Goal: Task Accomplishment & Management: Manage account settings

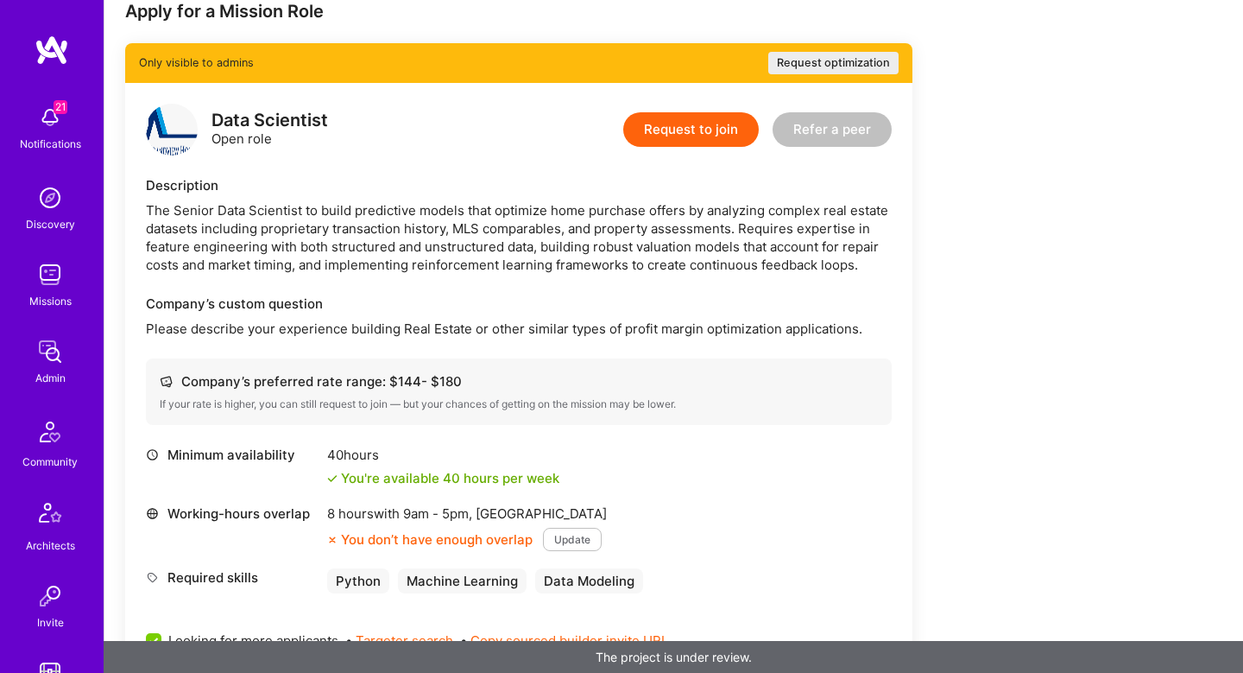
scroll to position [320, 0]
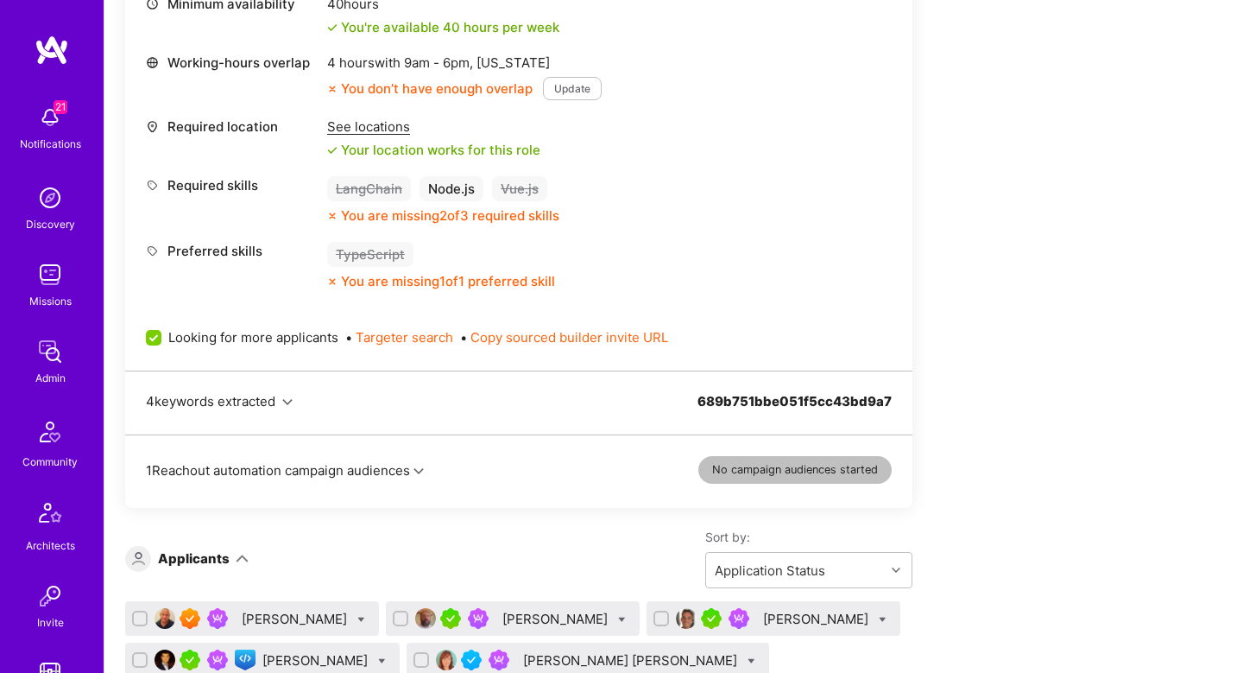
scroll to position [821, 0]
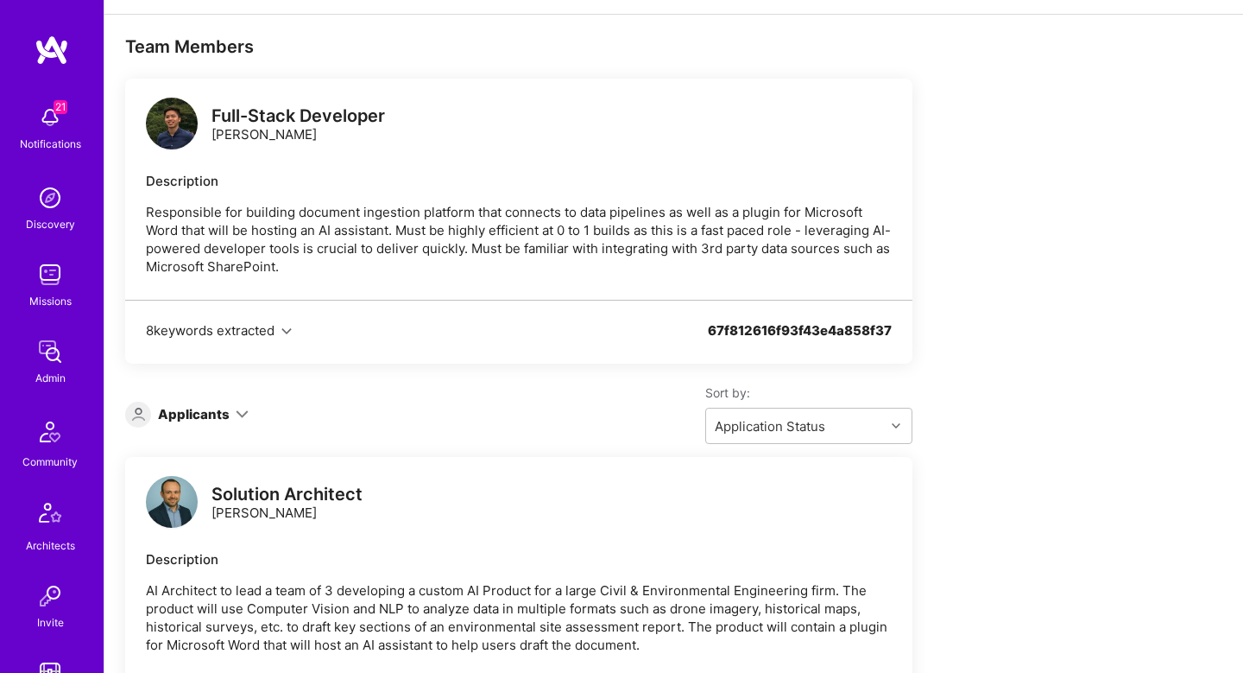
scroll to position [186, 0]
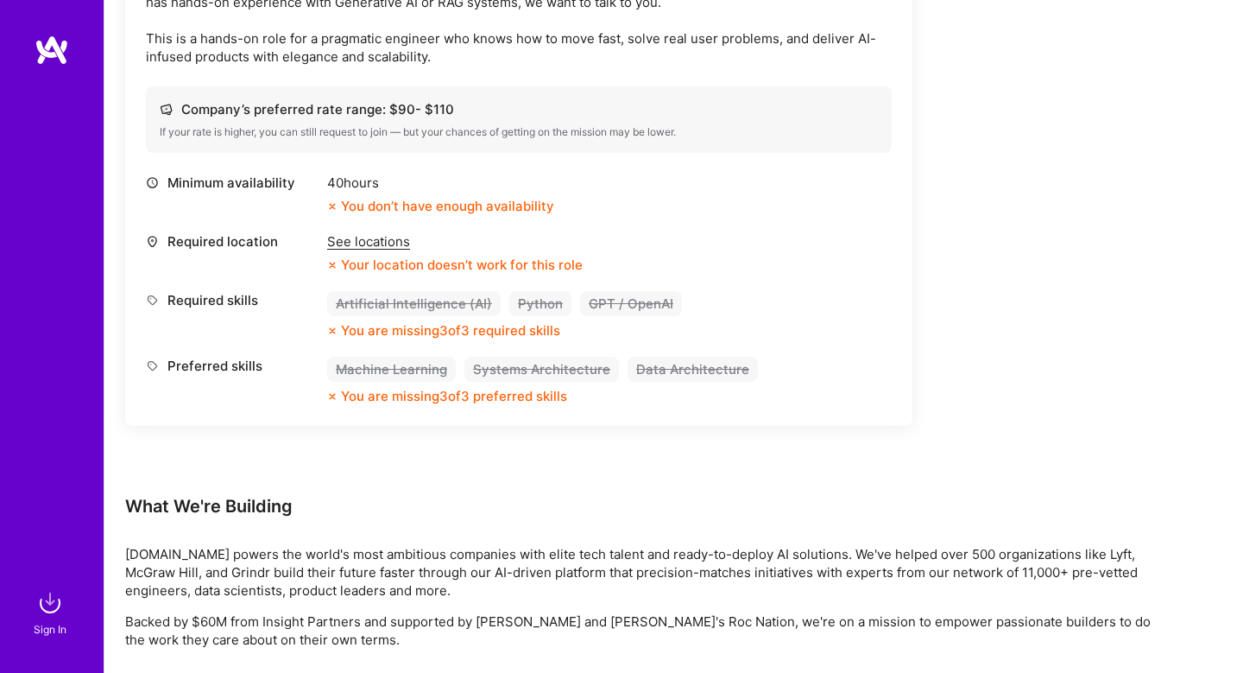
scroll to position [1091, 0]
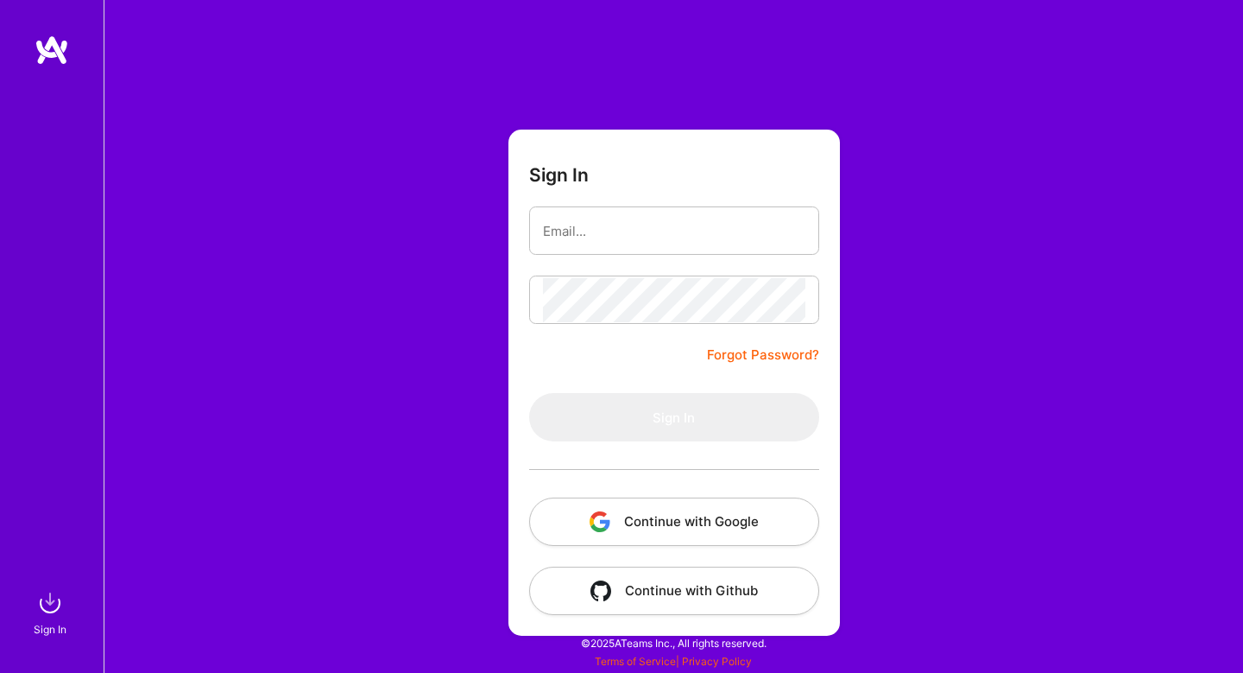
click at [669, 503] on button "Continue with Google" at bounding box center [674, 521] width 290 height 48
click at [682, 521] on button "Continue with Google" at bounding box center [674, 521] width 290 height 48
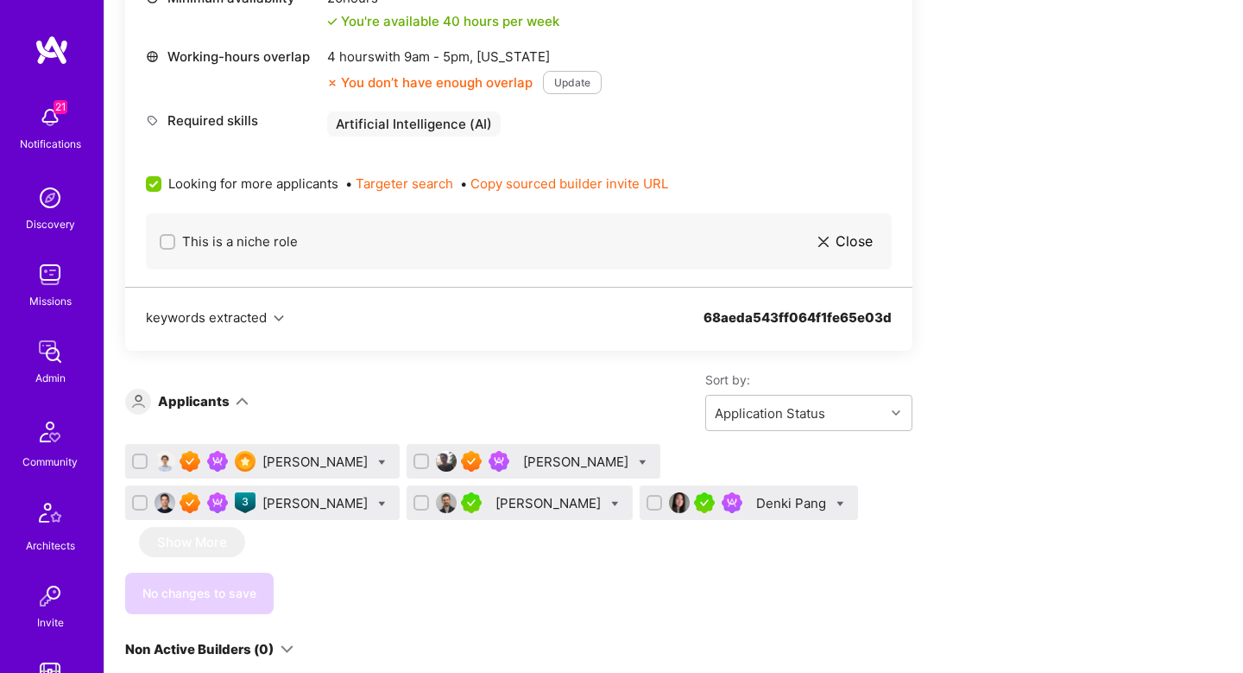
scroll to position [858, 0]
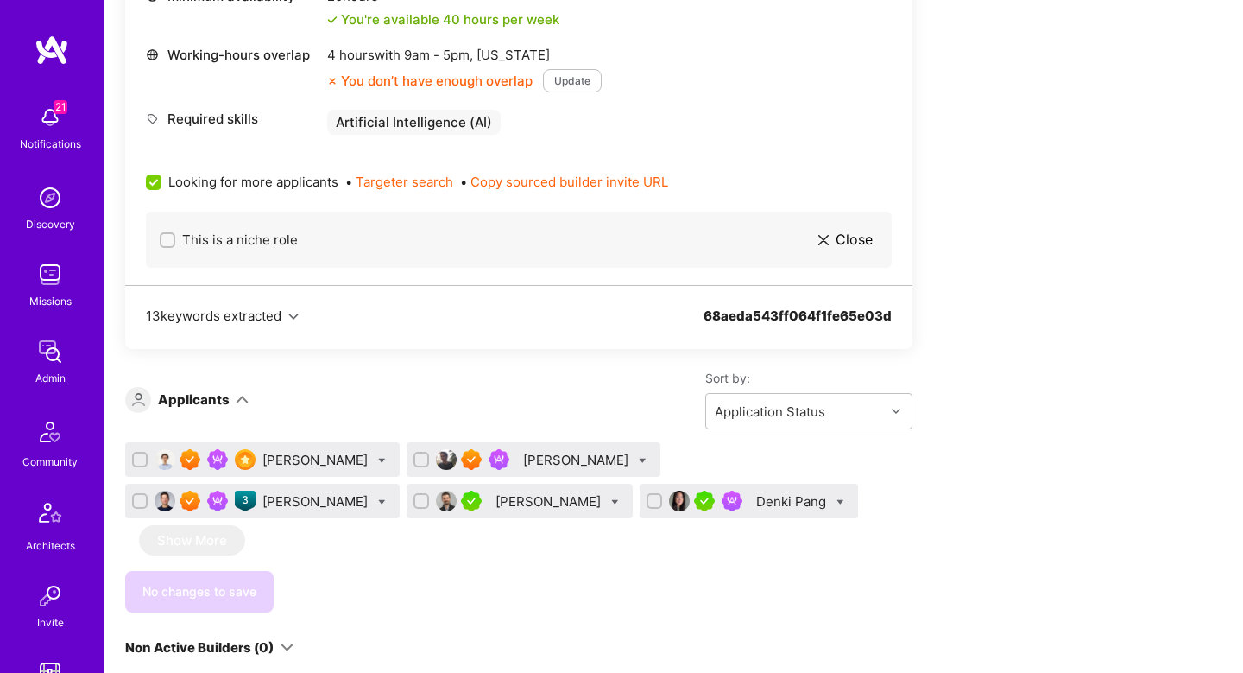
click at [378, 457] on icon at bounding box center [382, 461] width 8 height 8
checkbox input "true"
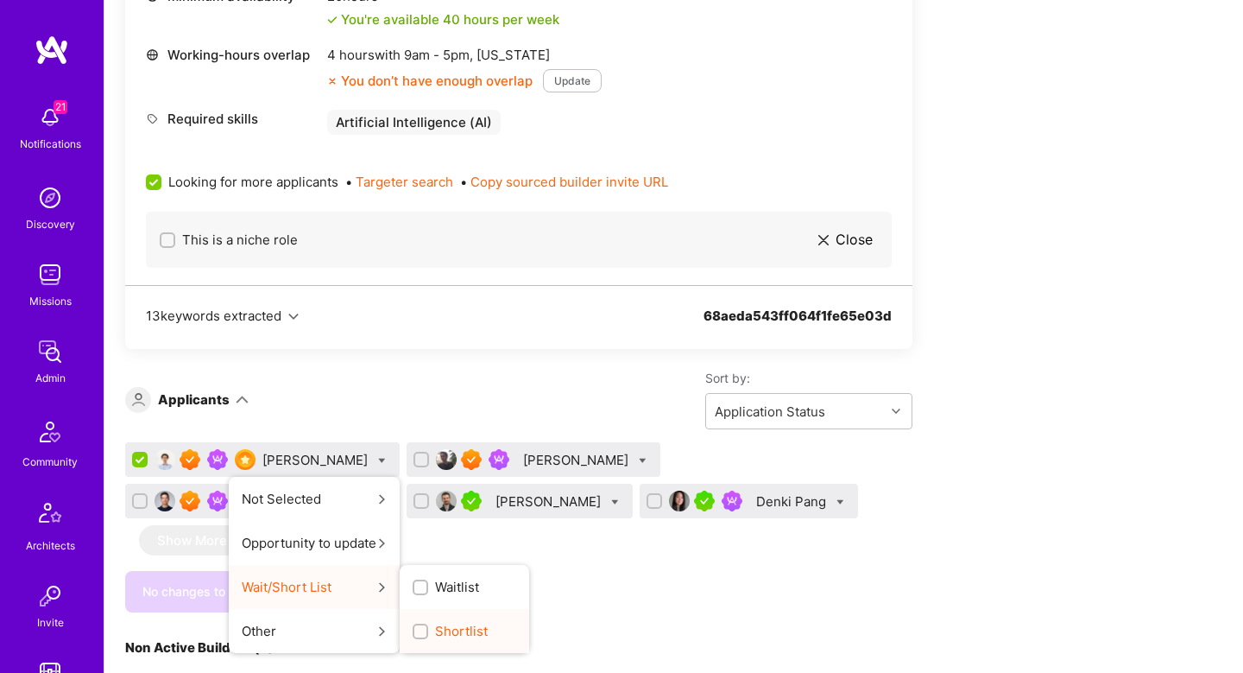
click at [427, 617] on div "Shortlist" at bounding box center [465, 631] width 130 height 44
click at [435, 630] on span "Shortlist" at bounding box center [461, 631] width 53 height 18
click at [428, 630] on input "Shortlist" at bounding box center [422, 632] width 12 height 12
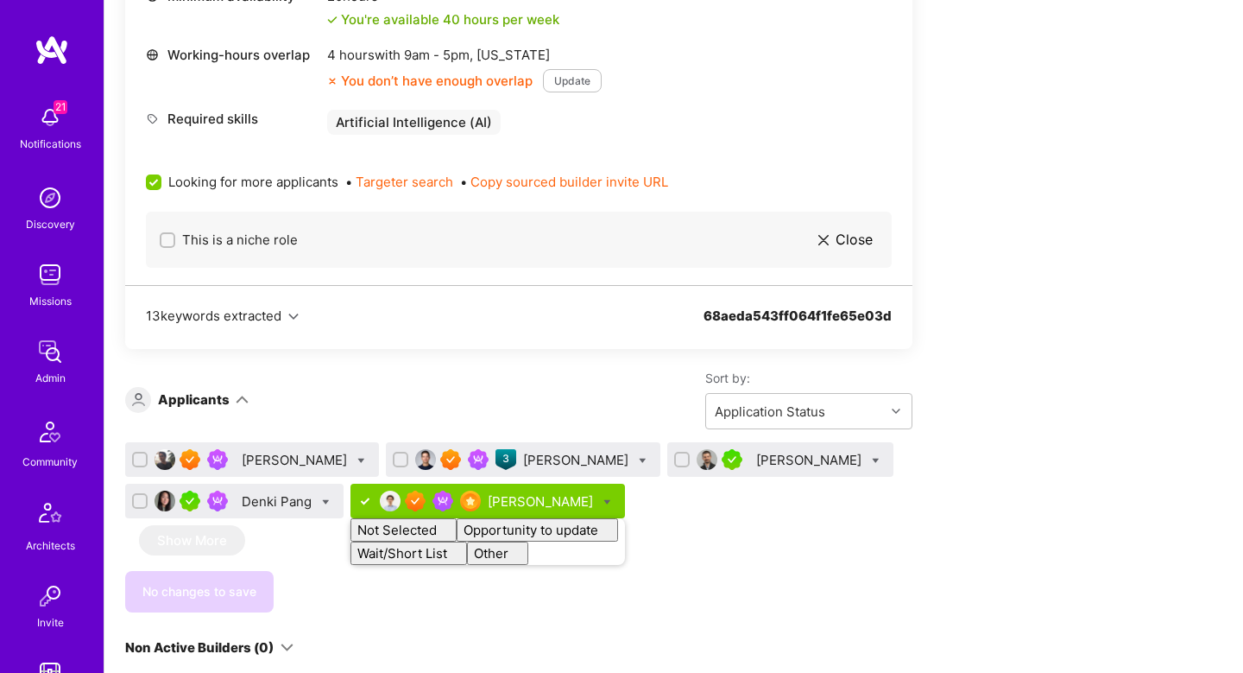
checkbox input "false"
click at [385, 579] on div "No changes to save" at bounding box center [518, 591] width 787 height 41
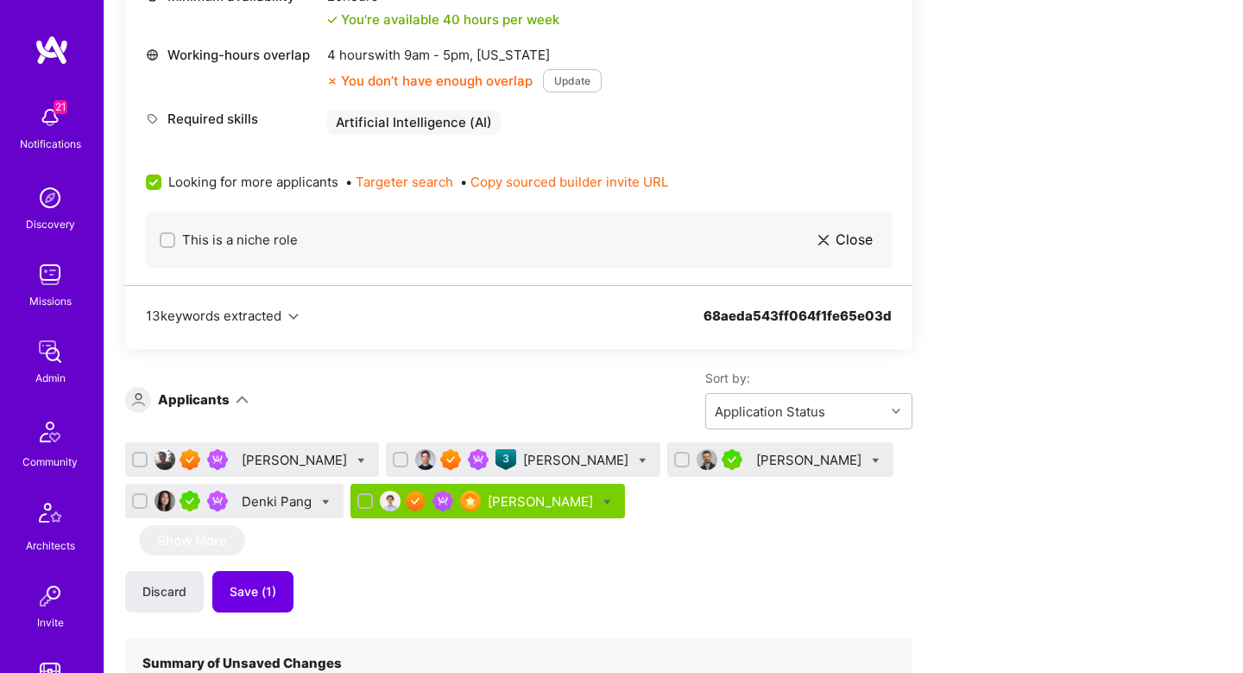
click at [260, 459] on div "Dante Puglisi" at bounding box center [296, 460] width 109 height 18
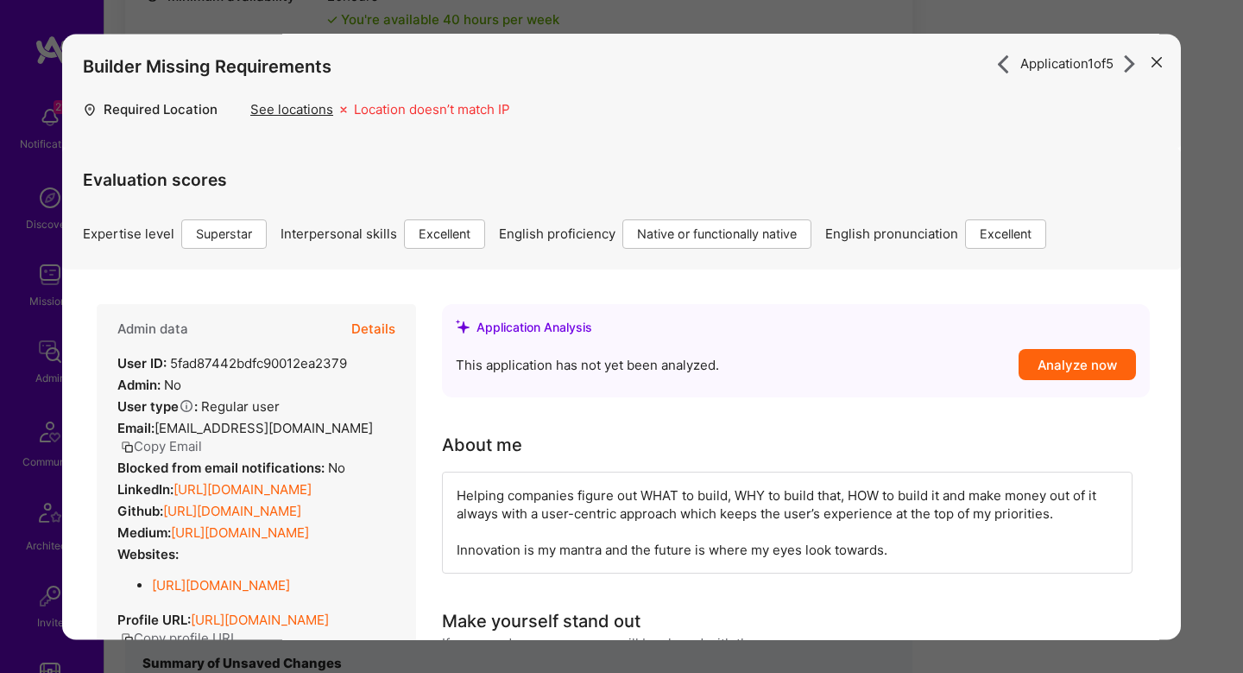
click at [381, 323] on button "Details" at bounding box center [373, 329] width 44 height 50
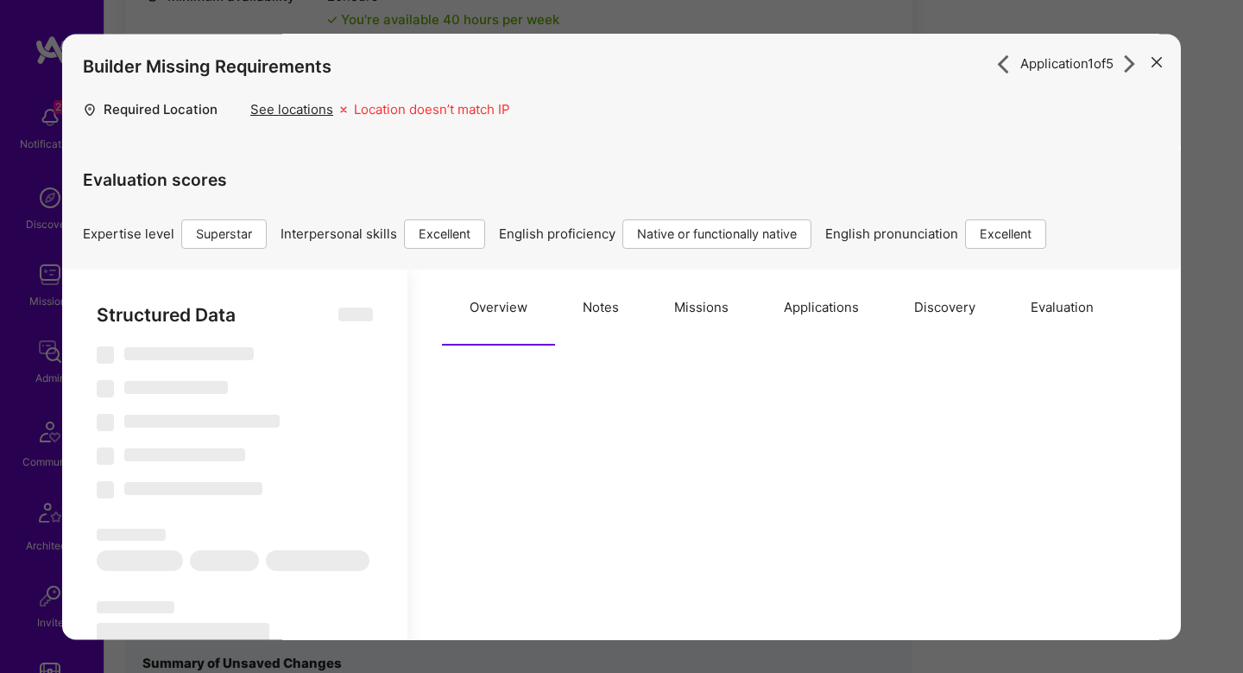
select select "Right Now"
select select "7"
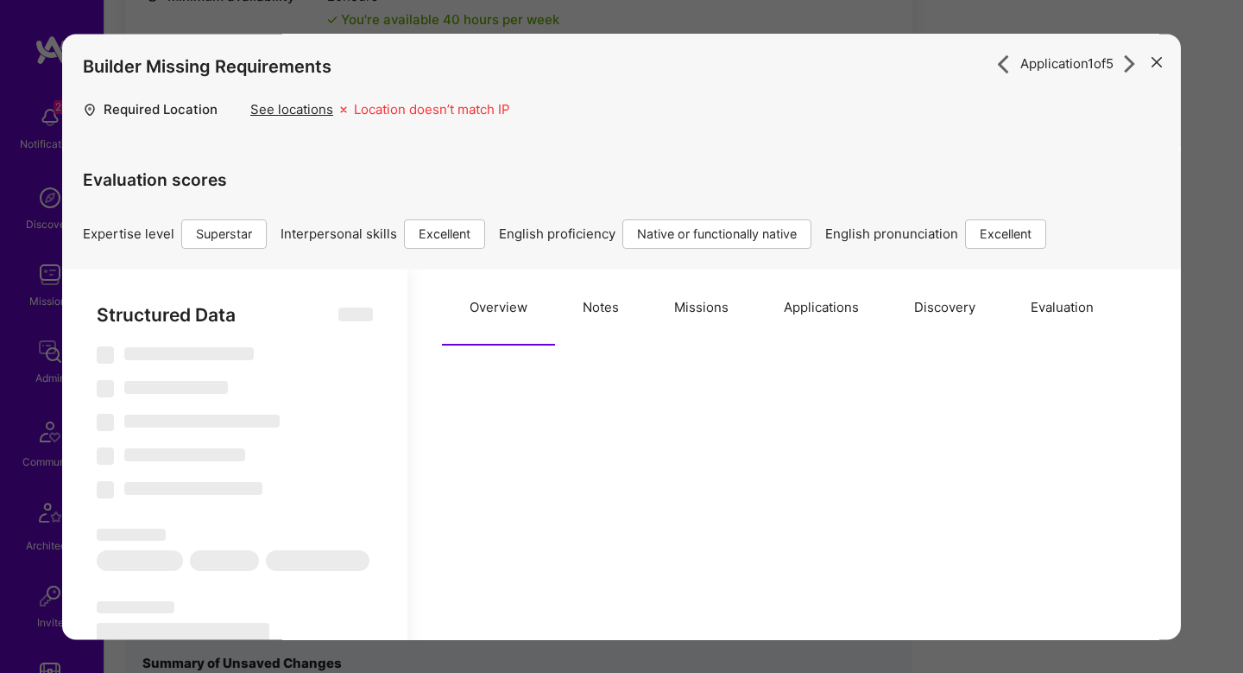
select select "AR"
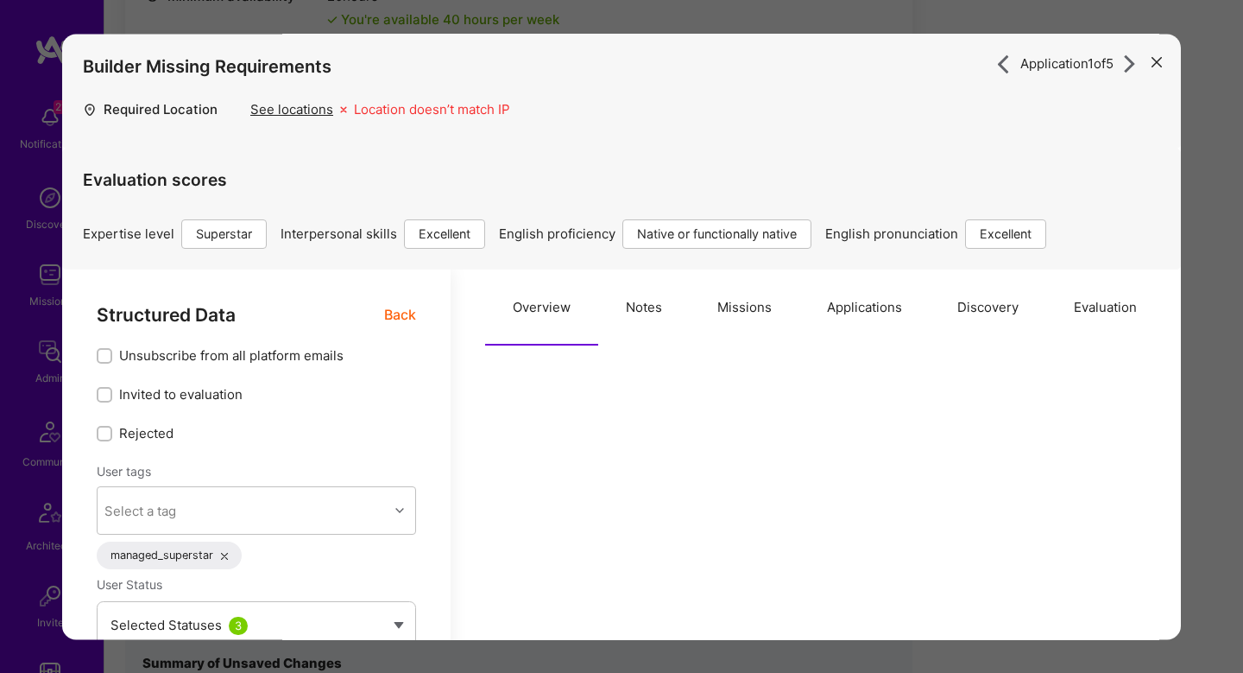
click at [732, 340] on button "Missions" at bounding box center [745, 307] width 110 height 76
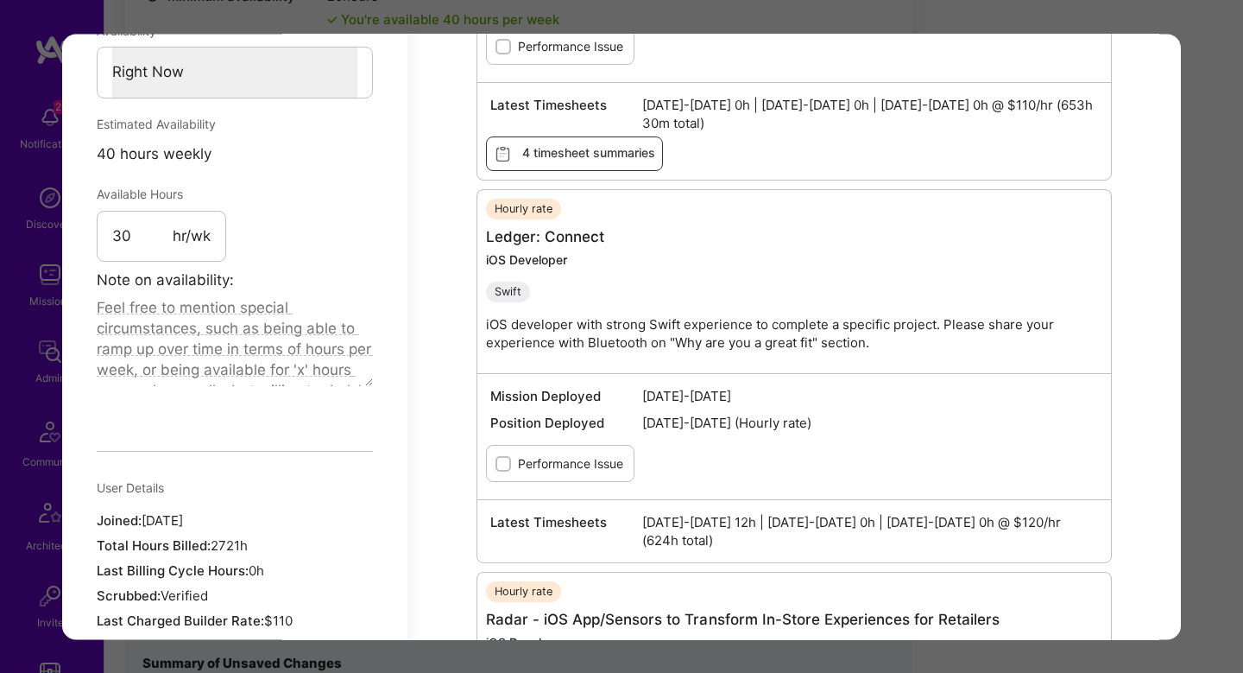
scroll to position [1187, 0]
click at [1210, 348] on div "Application 1 of 5 Builder Missing Requirements Required Location See locations…" at bounding box center [621, 336] width 1243 height 673
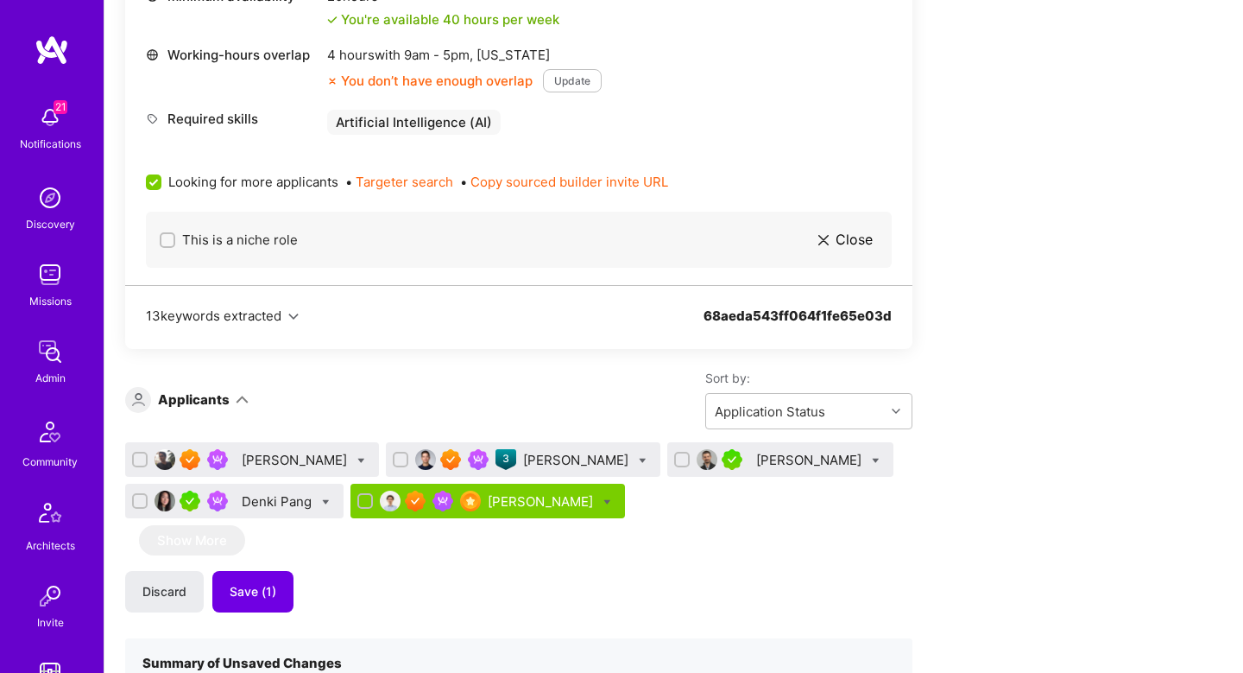
click at [523, 459] on div "Eric Lemay" at bounding box center [577, 460] width 109 height 18
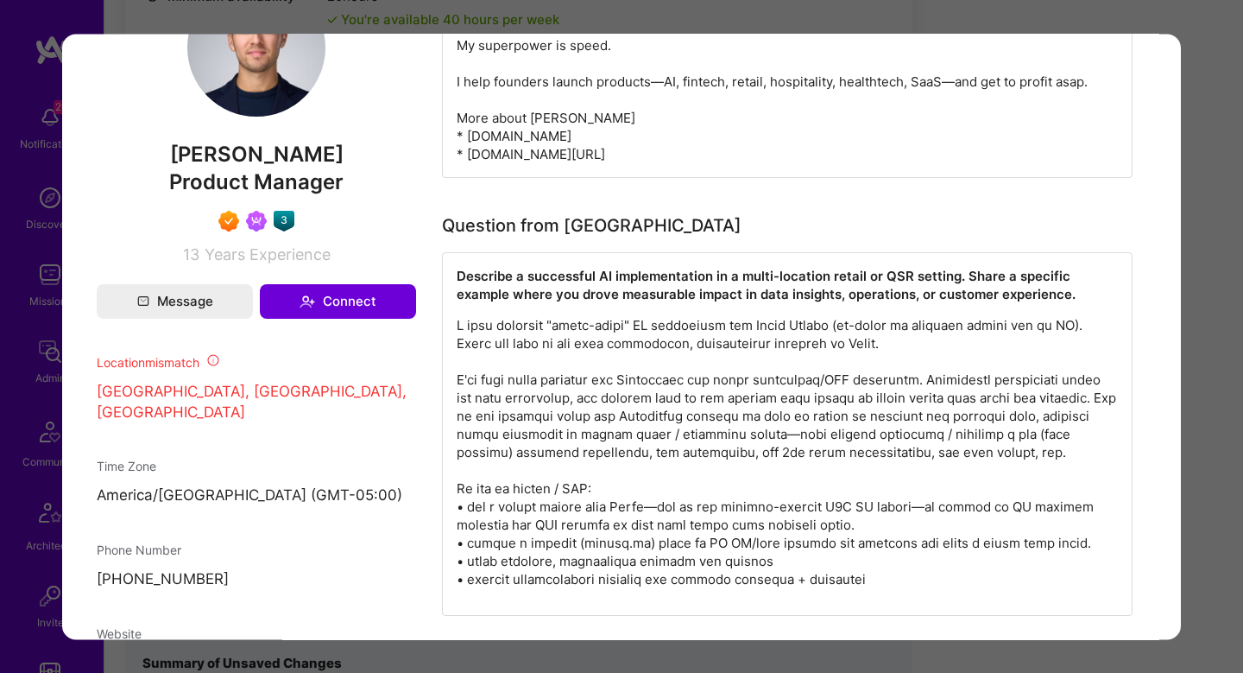
scroll to position [1060, 0]
click at [1198, 399] on div "Application 2 of 5 Builder Missing Requirements Required Location See locations…" at bounding box center [621, 336] width 1243 height 673
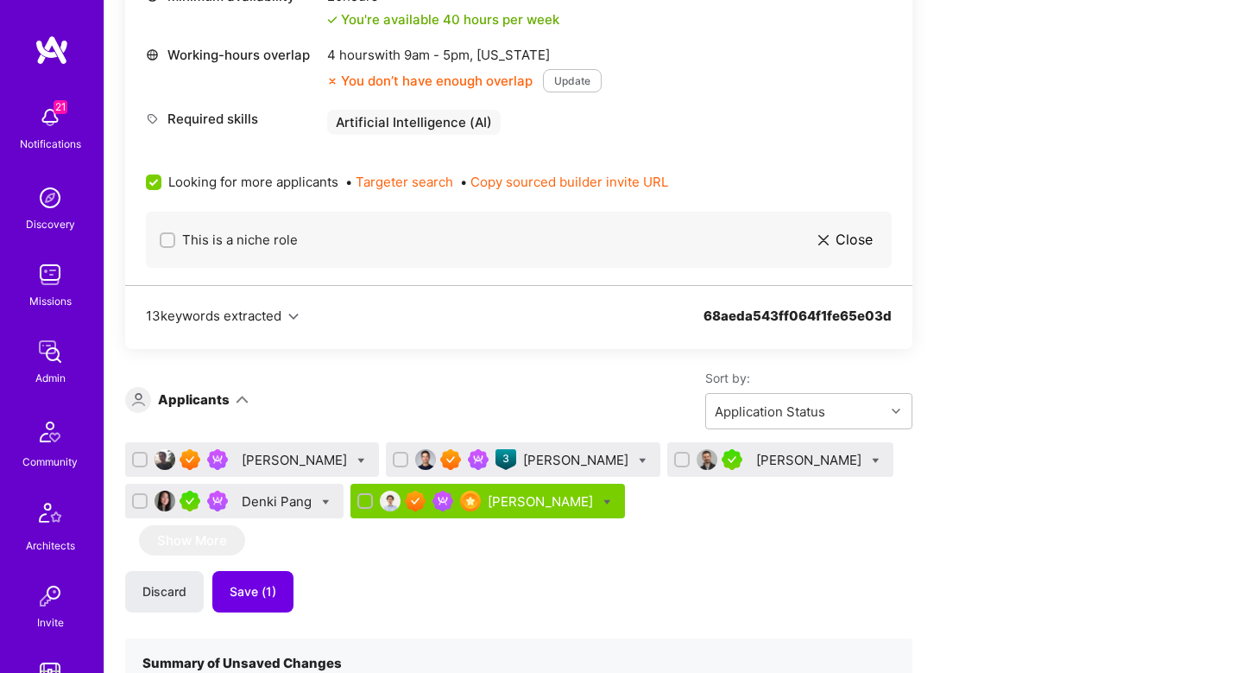
click at [639, 464] on icon at bounding box center [643, 461] width 8 height 8
checkbox input "true"
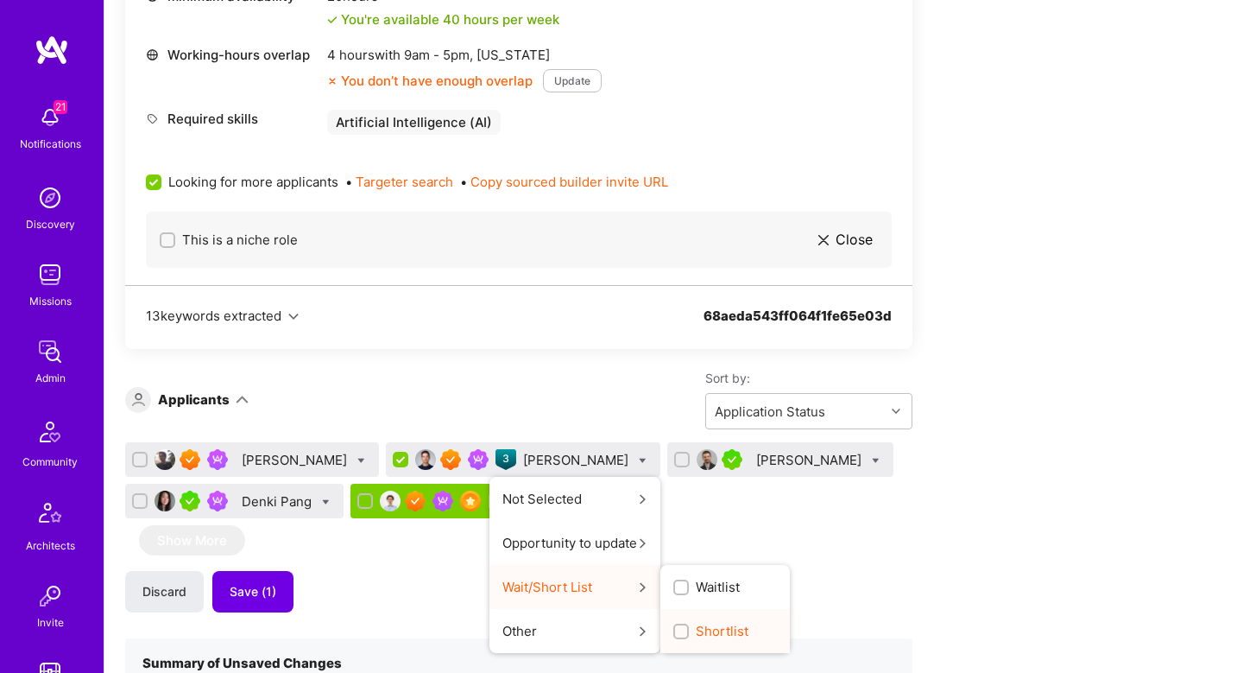
click at [696, 633] on span "Shortlist" at bounding box center [722, 631] width 53 height 18
click at [677, 633] on input "Shortlist" at bounding box center [683, 632] width 12 height 12
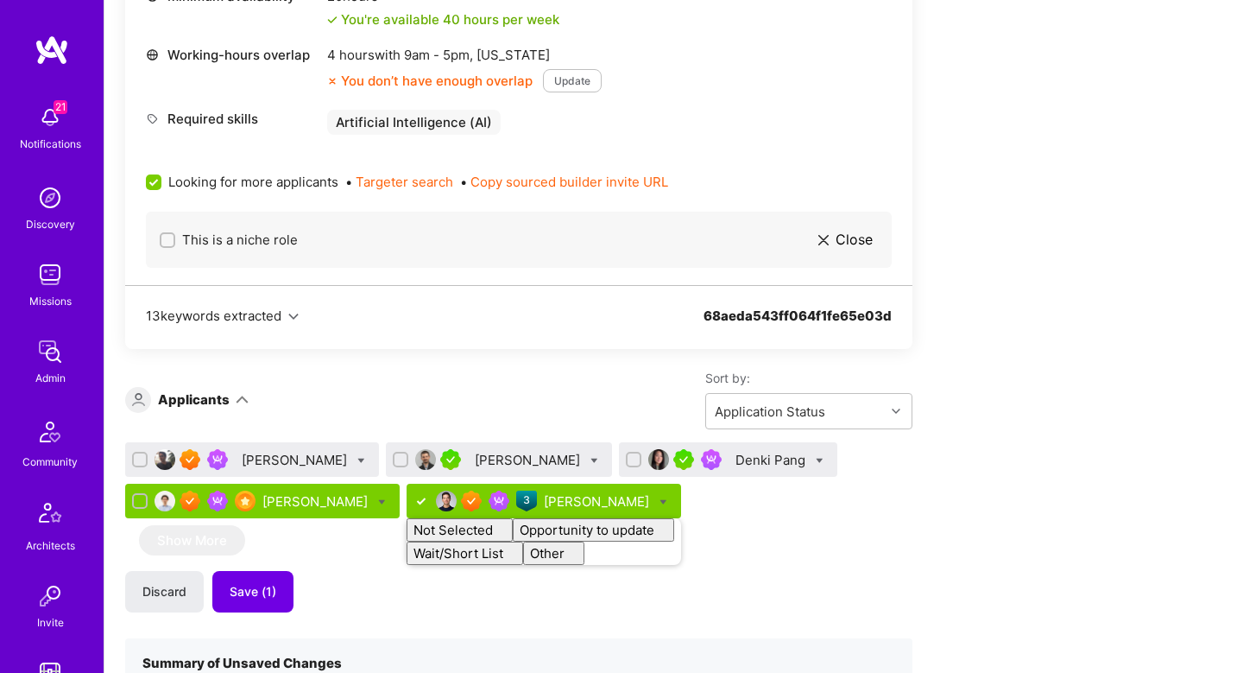
checkbox input "false"
click at [509, 421] on div "Sort by: Application Status" at bounding box center [581, 400] width 664 height 60
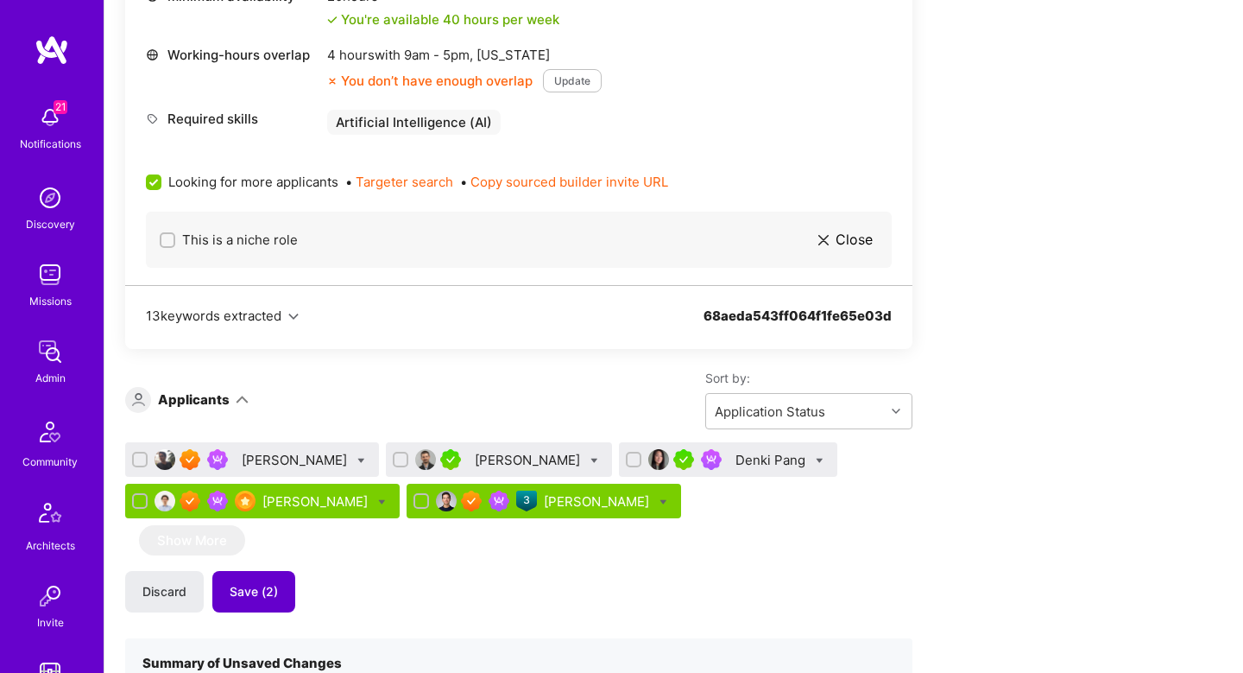
click at [249, 584] on span "Save (2)" at bounding box center [254, 591] width 48 height 17
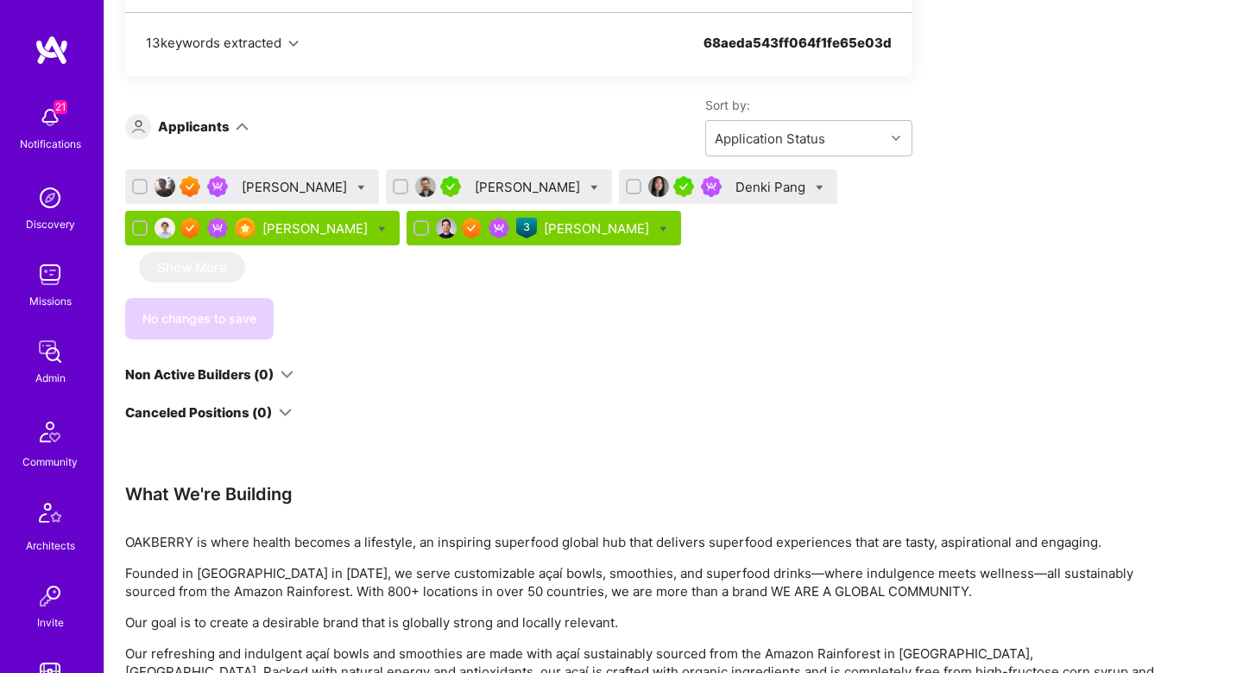
scroll to position [1011, 0]
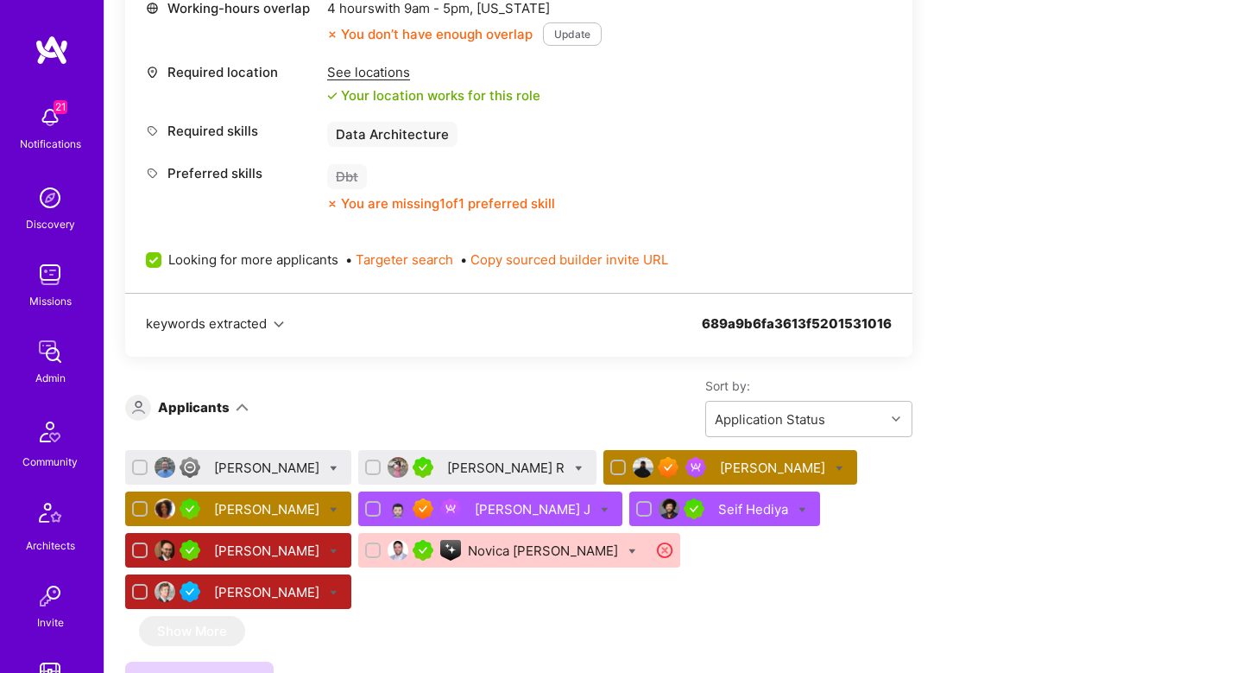
scroll to position [903, 0]
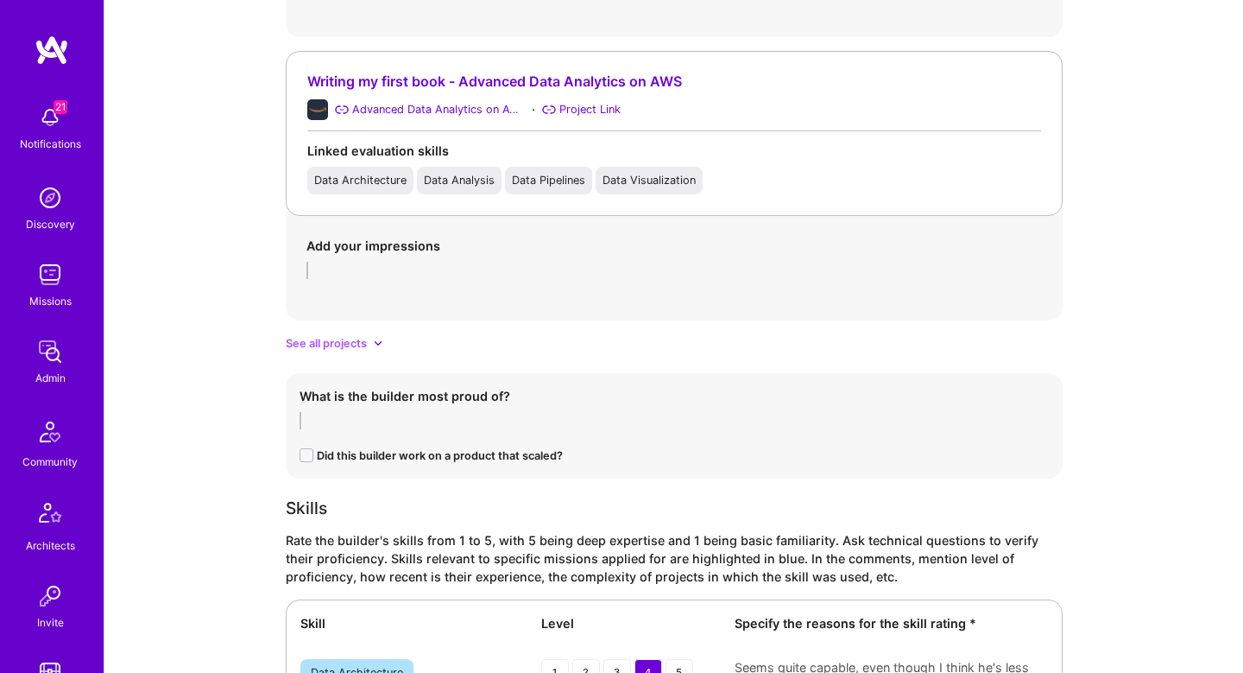
scroll to position [2596, 0]
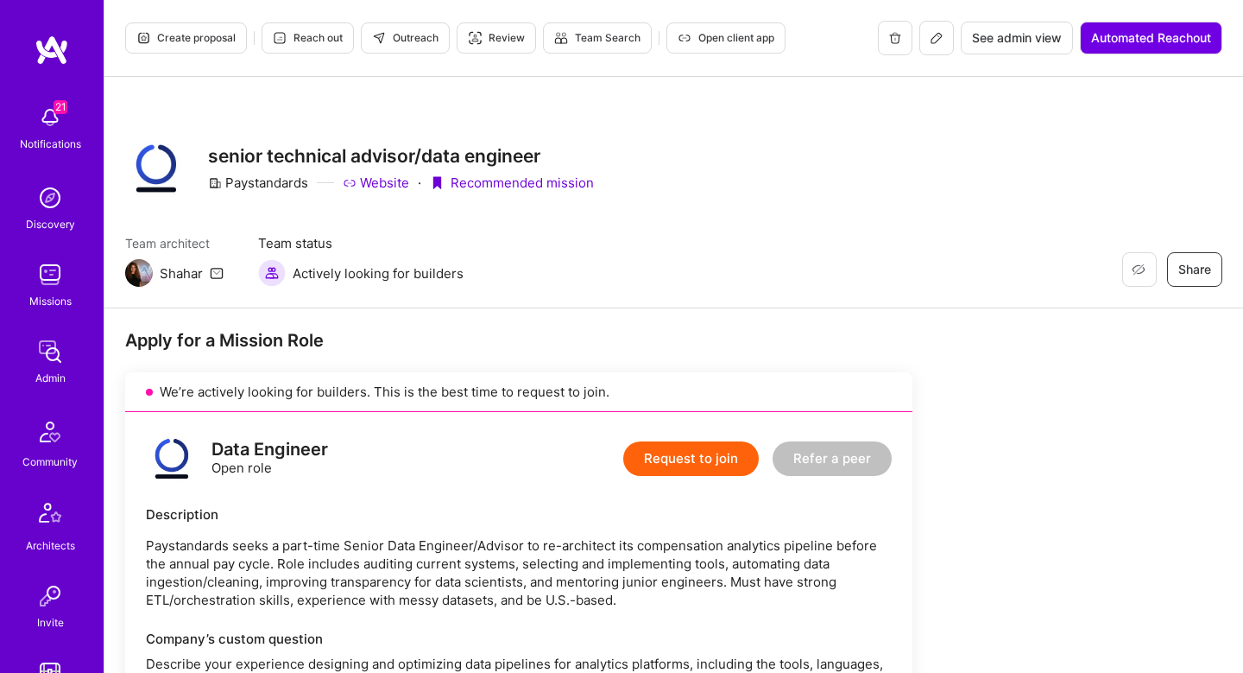
scroll to position [903, 0]
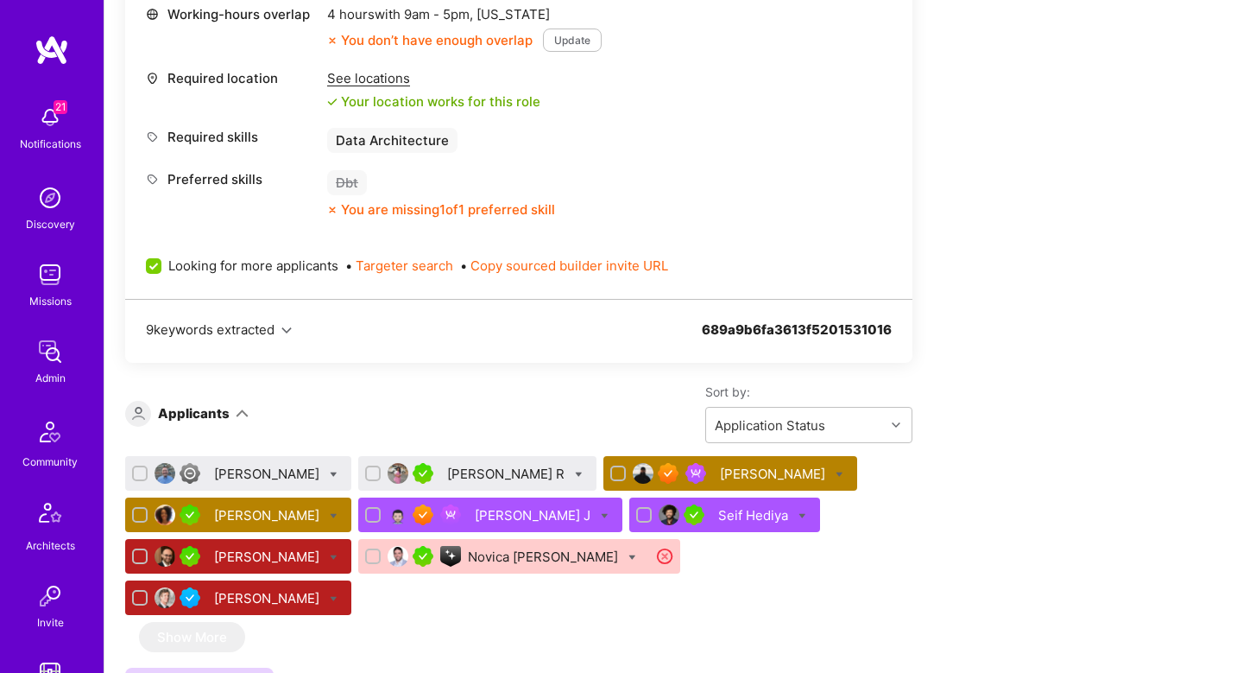
click at [330, 473] on icon at bounding box center [334, 475] width 8 height 8
checkbox input "true"
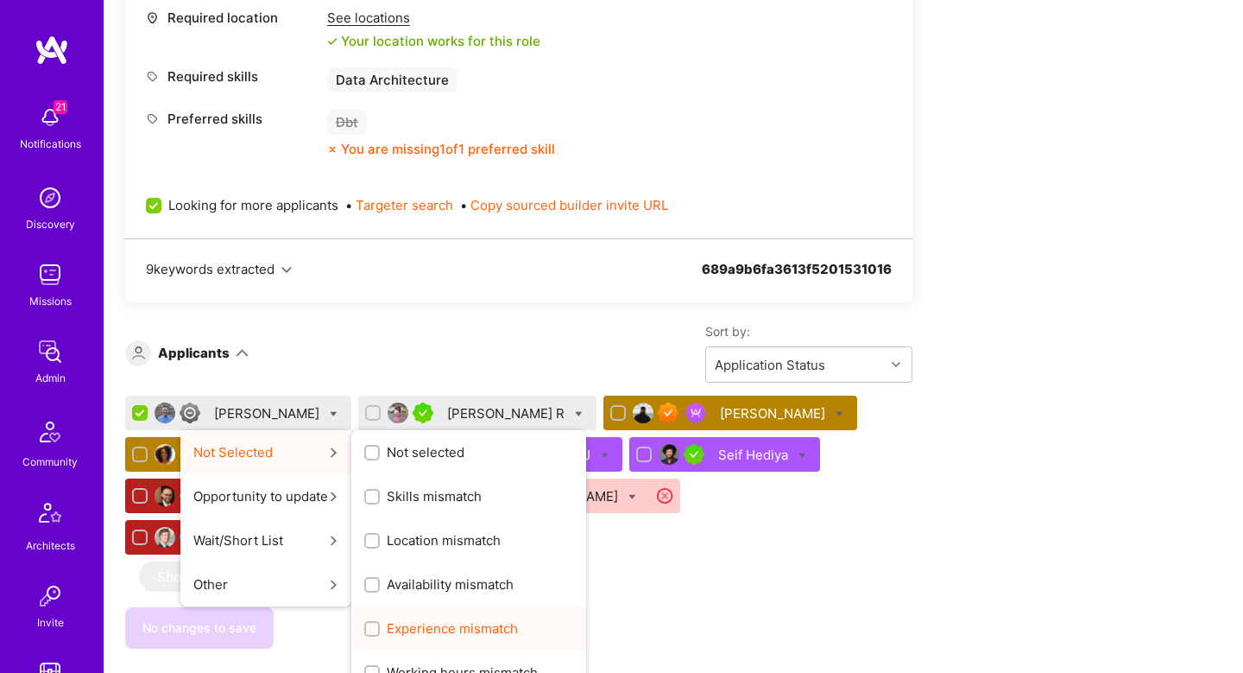
scroll to position [979, 0]
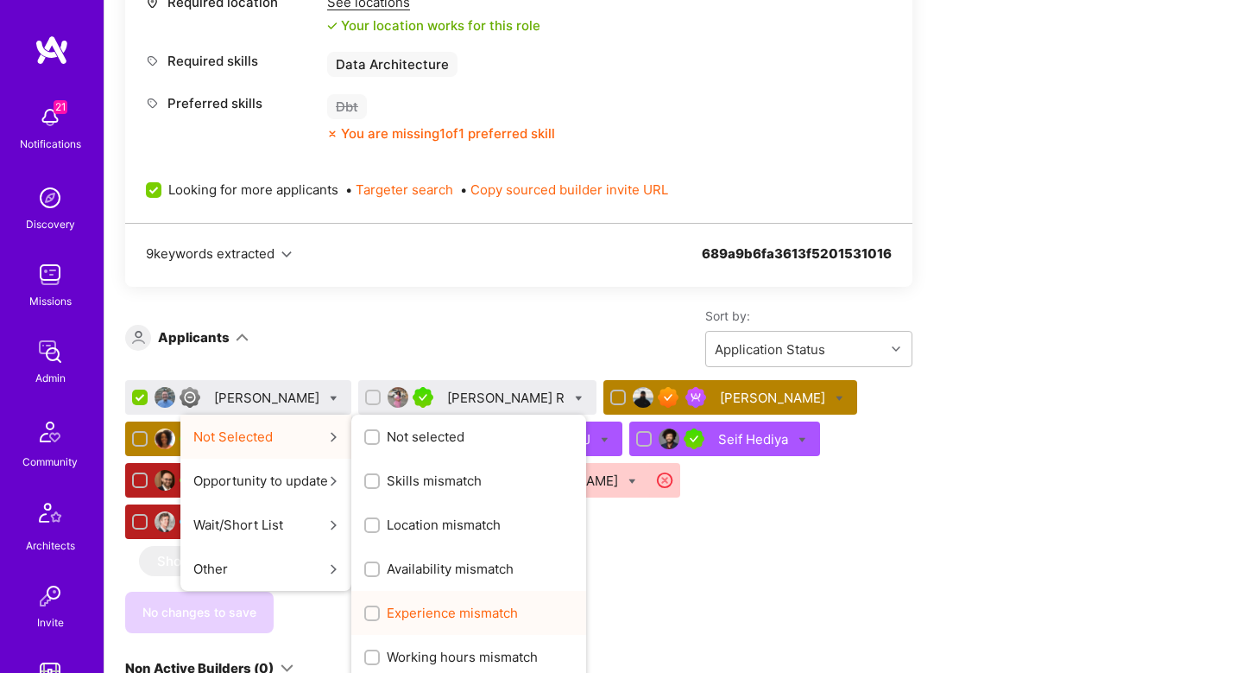
click at [402, 607] on span "Experience mismatch" at bounding box center [452, 613] width 131 height 18
click at [380, 608] on input "Experience mismatch" at bounding box center [374, 614] width 12 height 12
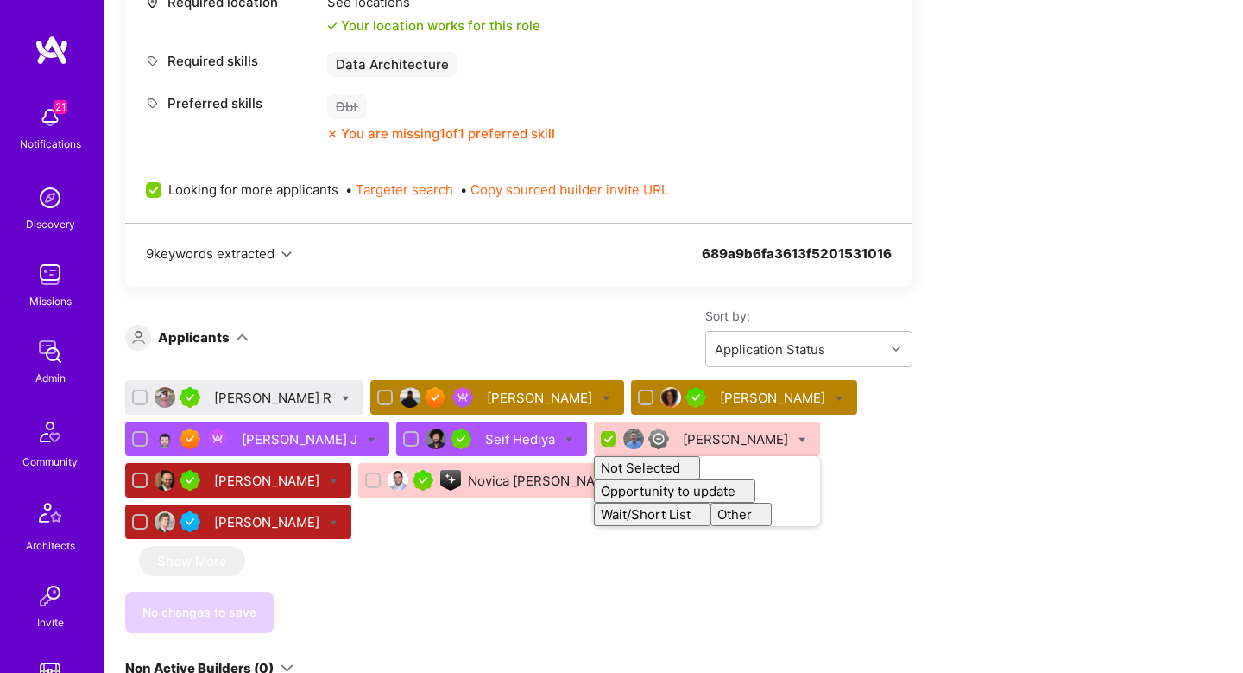
checkbox input "false"
click at [395, 604] on div "We’re actively looking for builders. This is the best time to request to join. …" at bounding box center [518, 54] width 787 height 1322
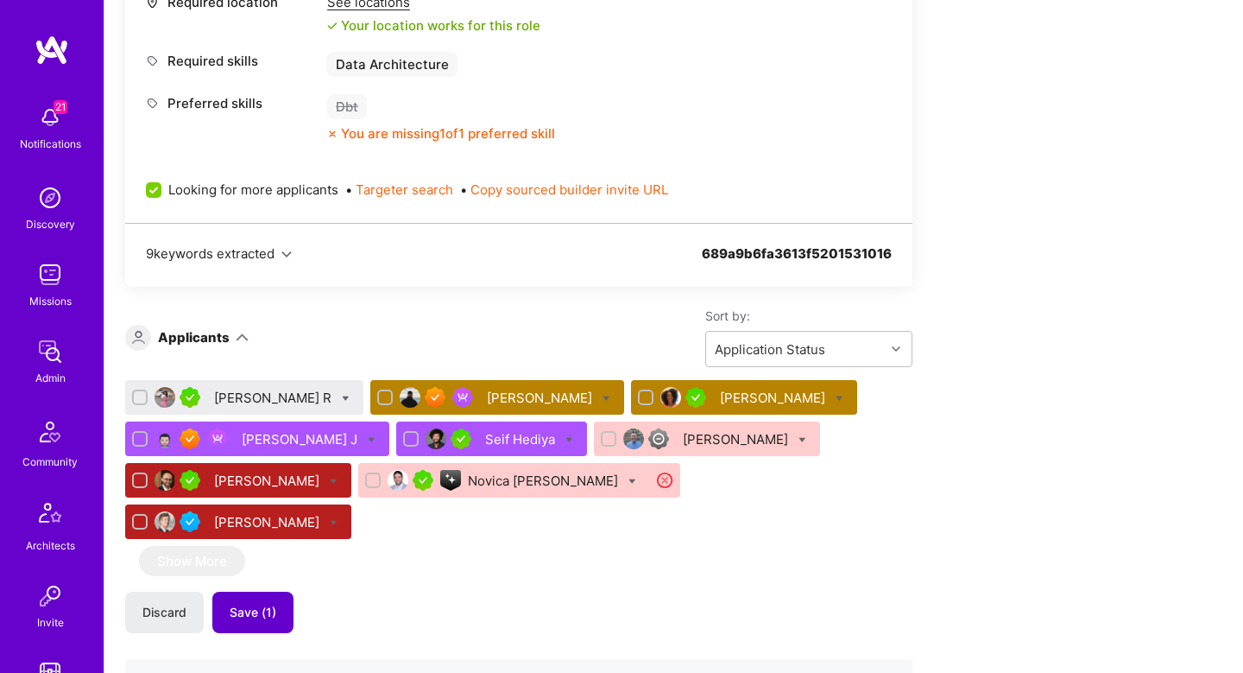
click at [258, 591] on button "Save (1)" at bounding box center [252, 611] width 81 height 41
click at [252, 399] on div "Akshatha R" at bounding box center [274, 398] width 121 height 18
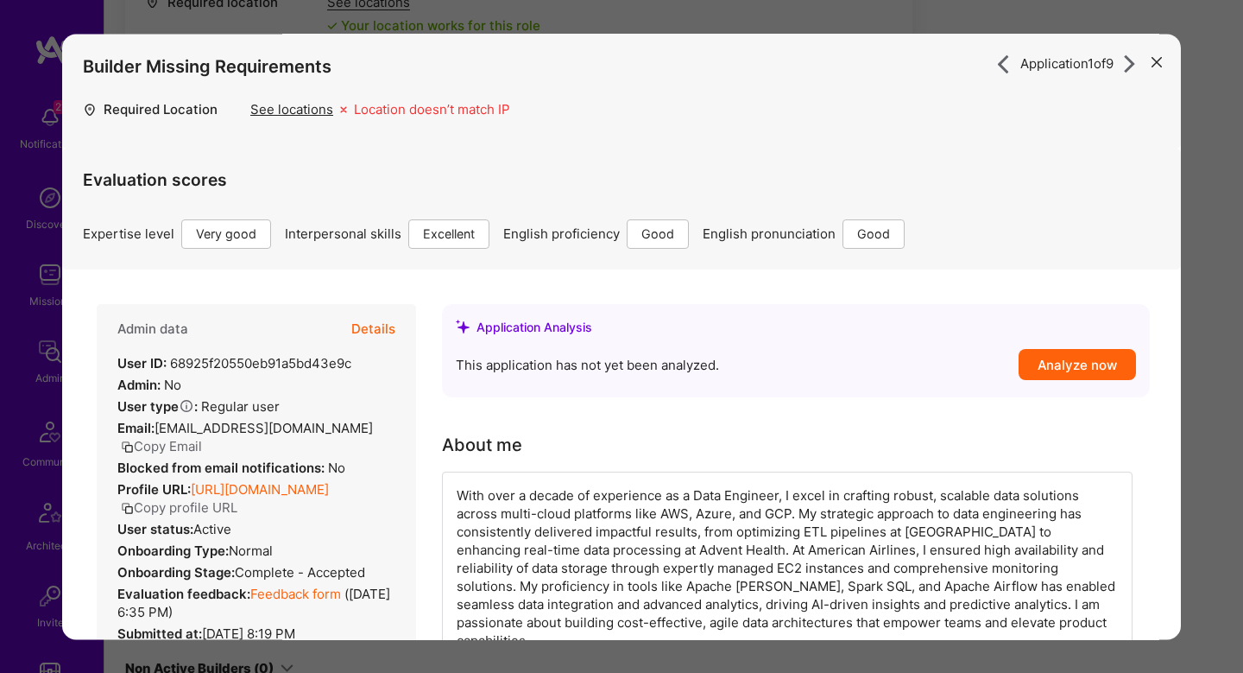
click at [376, 327] on button "Details" at bounding box center [373, 329] width 44 height 50
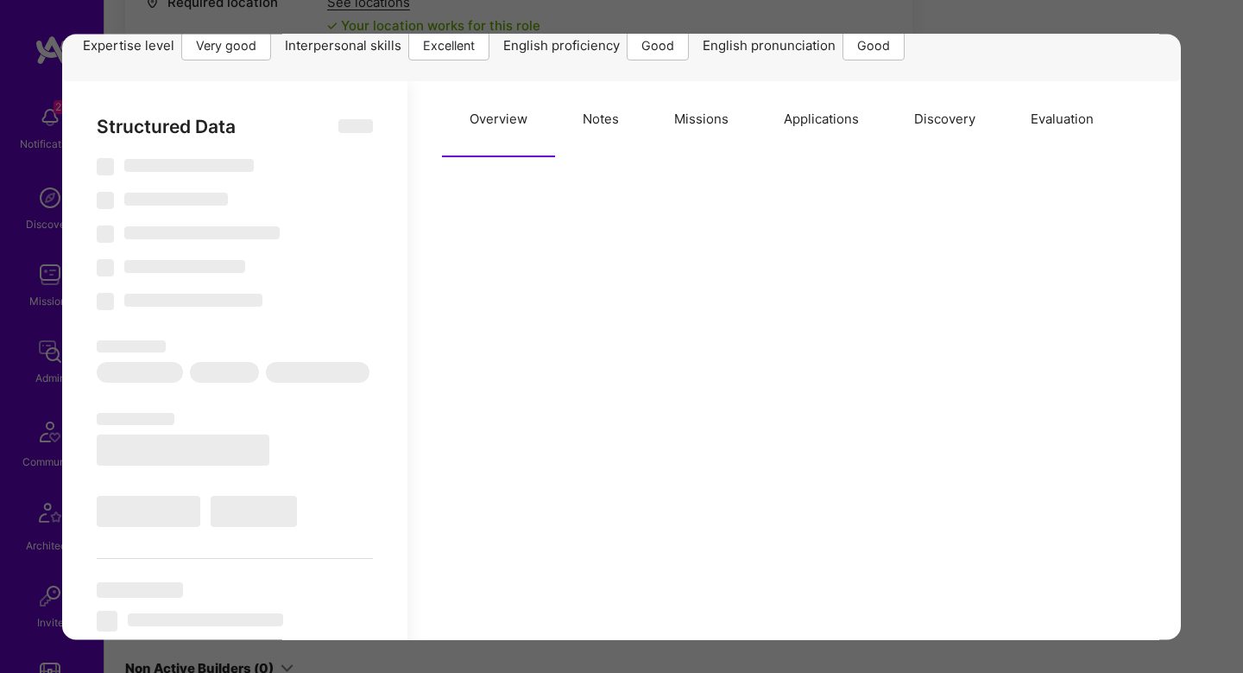
scroll to position [182, 0]
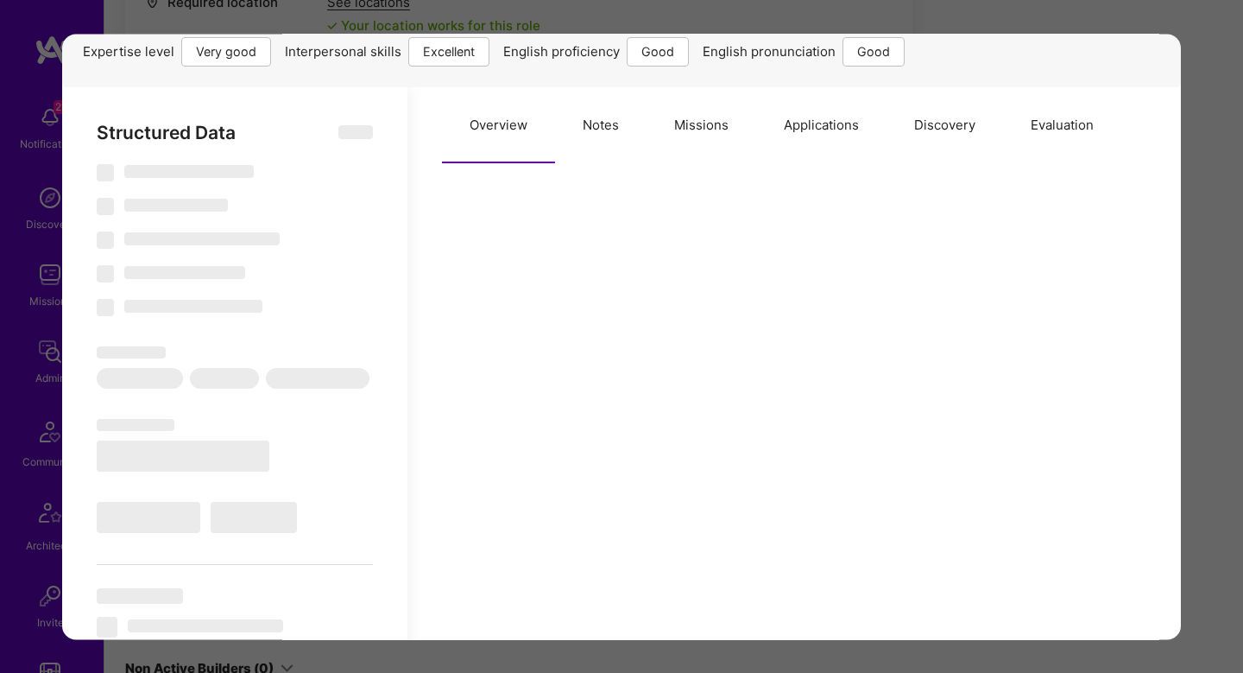
click at [1041, 105] on button "Evaluation" at bounding box center [1062, 125] width 118 height 76
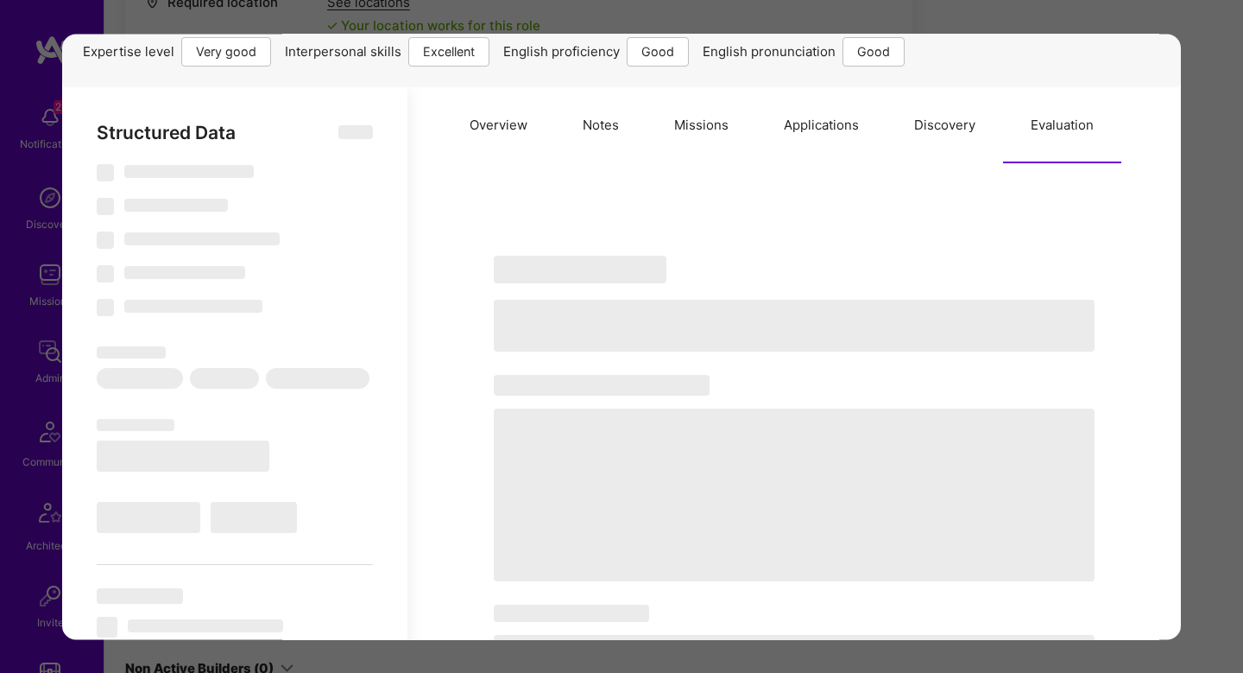
select select "Right Now"
select select "5"
select select "7"
select select "6"
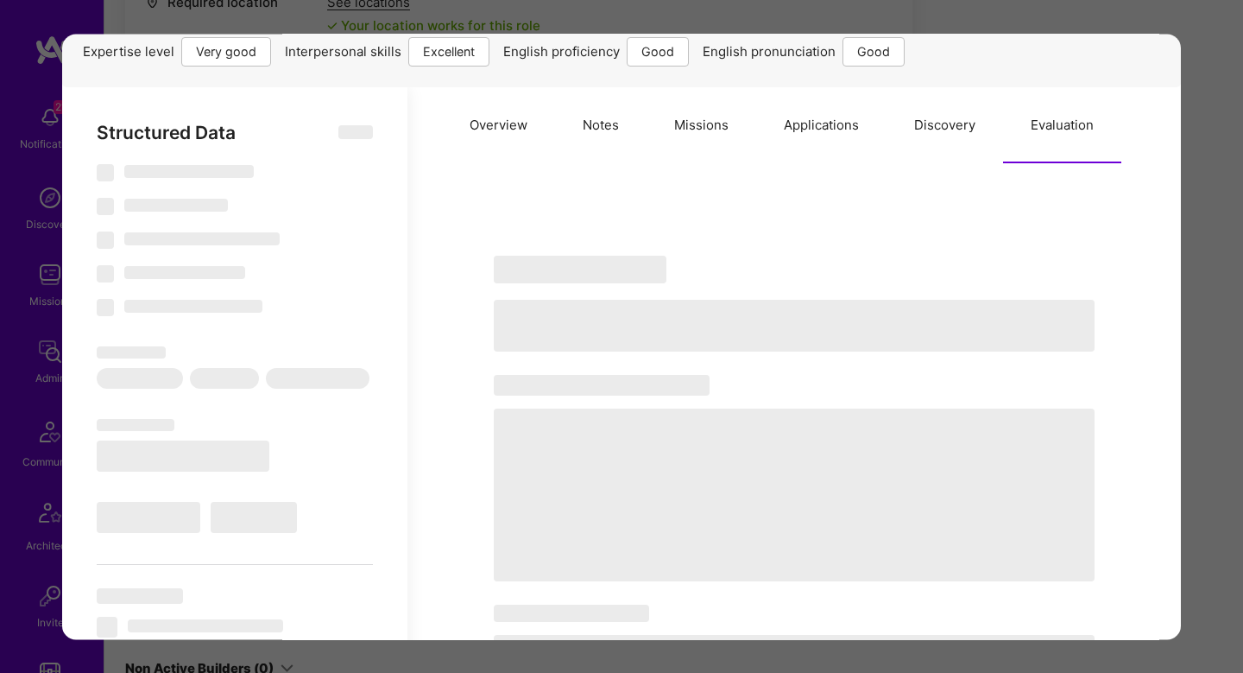
select select "US"
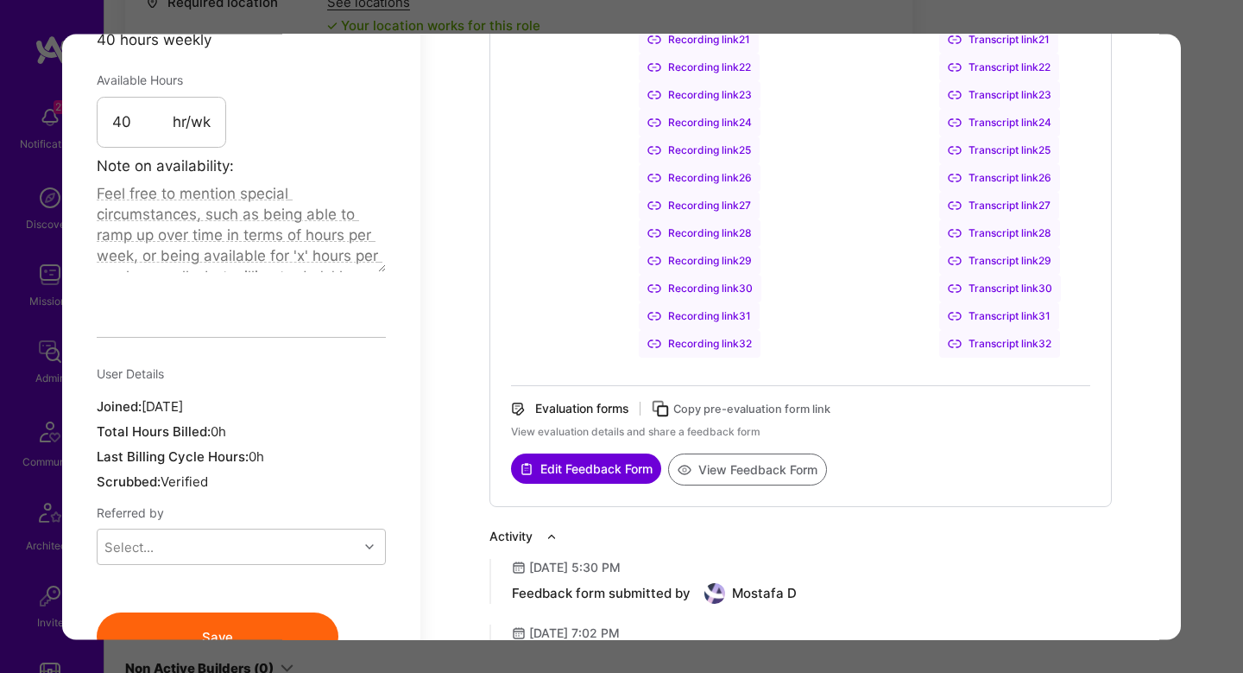
scroll to position [1440, 0]
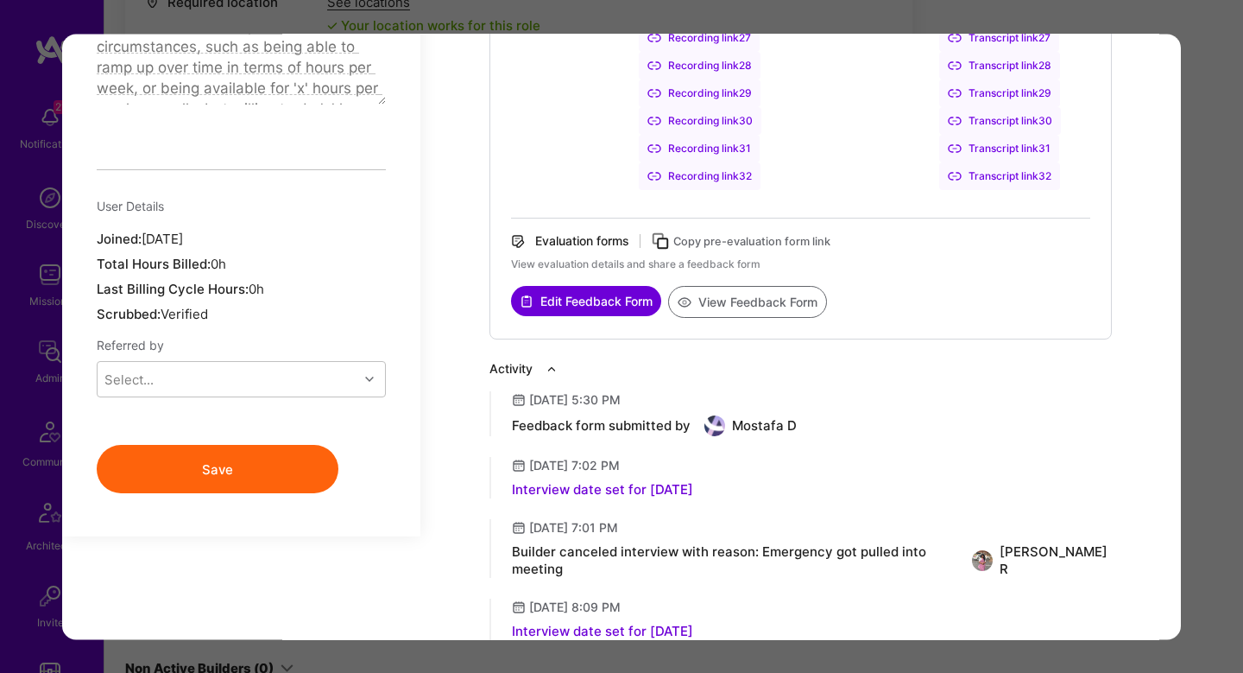
click at [722, 299] on button "View Feedback Form" at bounding box center [747, 302] width 159 height 32
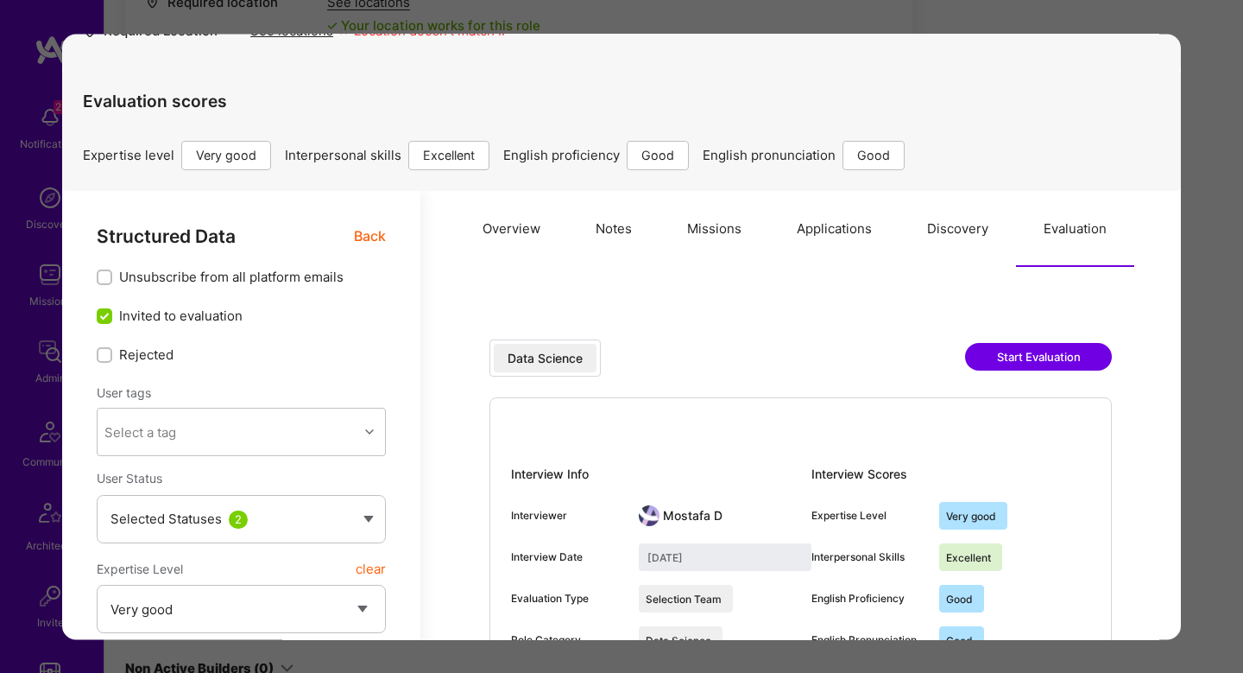
scroll to position [0, 0]
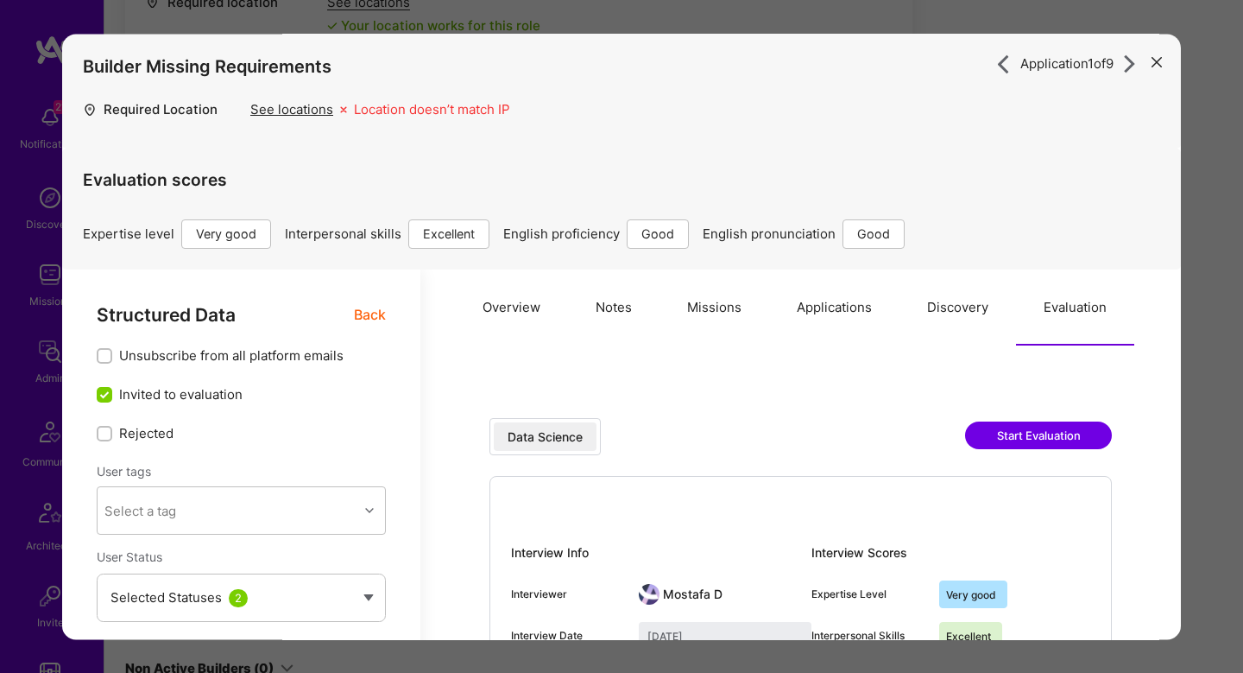
click at [369, 315] on span "Back" at bounding box center [370, 315] width 32 height 22
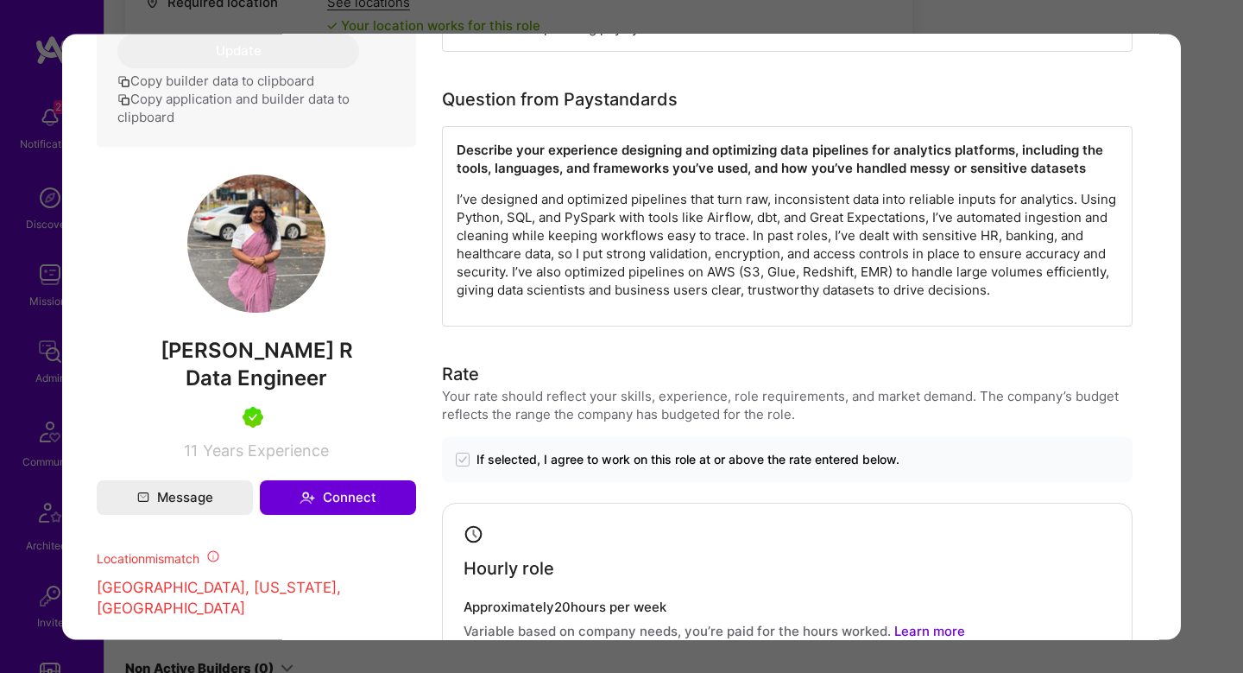
scroll to position [895, 0]
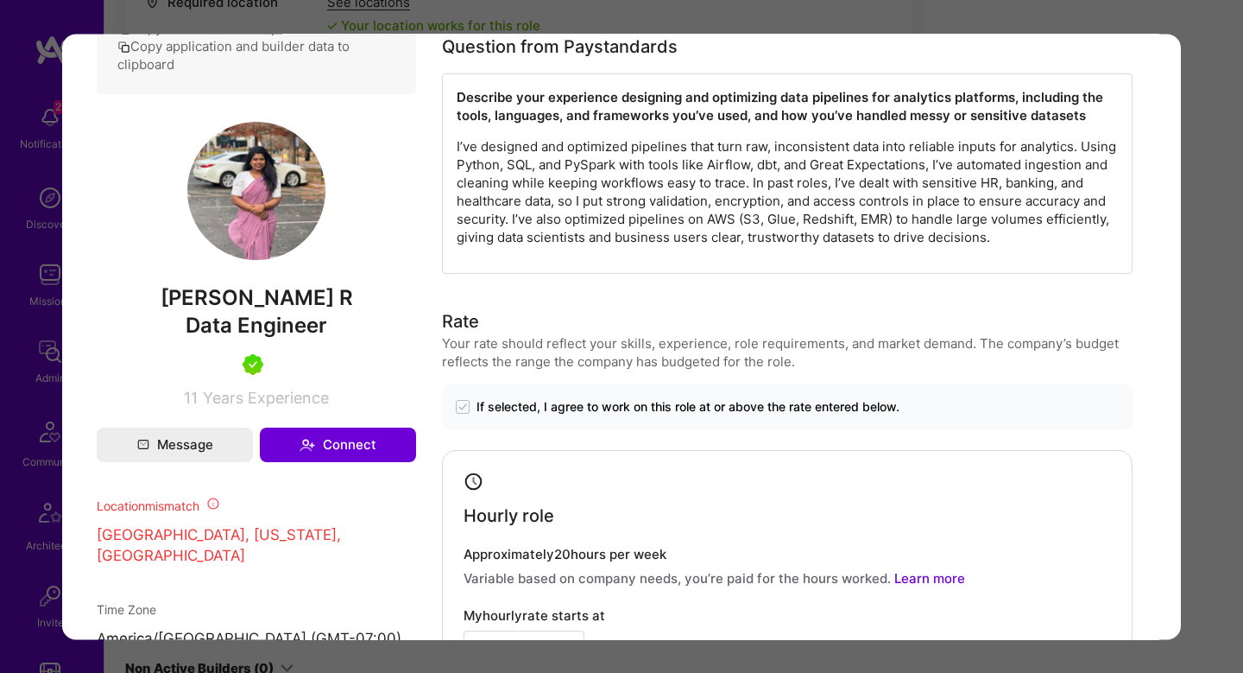
click at [1214, 374] on div "Application 1 of 9 Builder Missing Requirements Required Location See locations…" at bounding box center [621, 336] width 1243 height 673
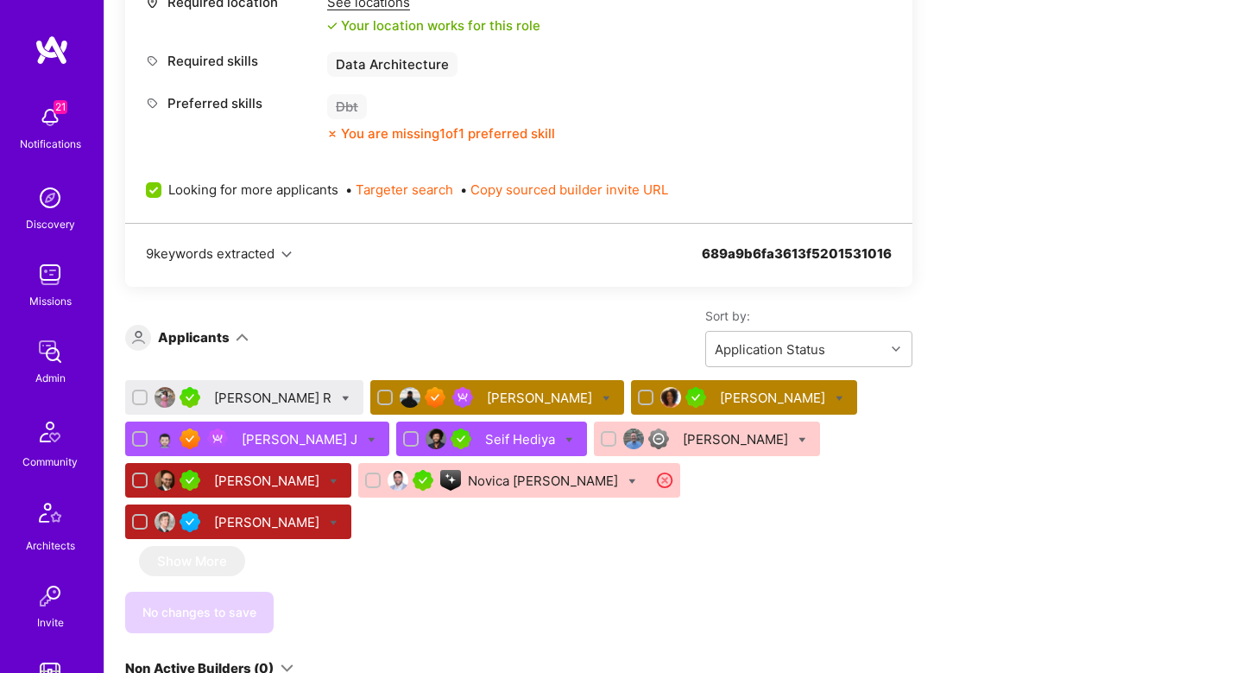
click at [1214, 374] on div "Apply for a Mission Role We’re actively looking for builders. This is the best …" at bounding box center [673, 513] width 1139 height 2369
click at [342, 401] on icon at bounding box center [346, 399] width 8 height 8
checkbox input "true"
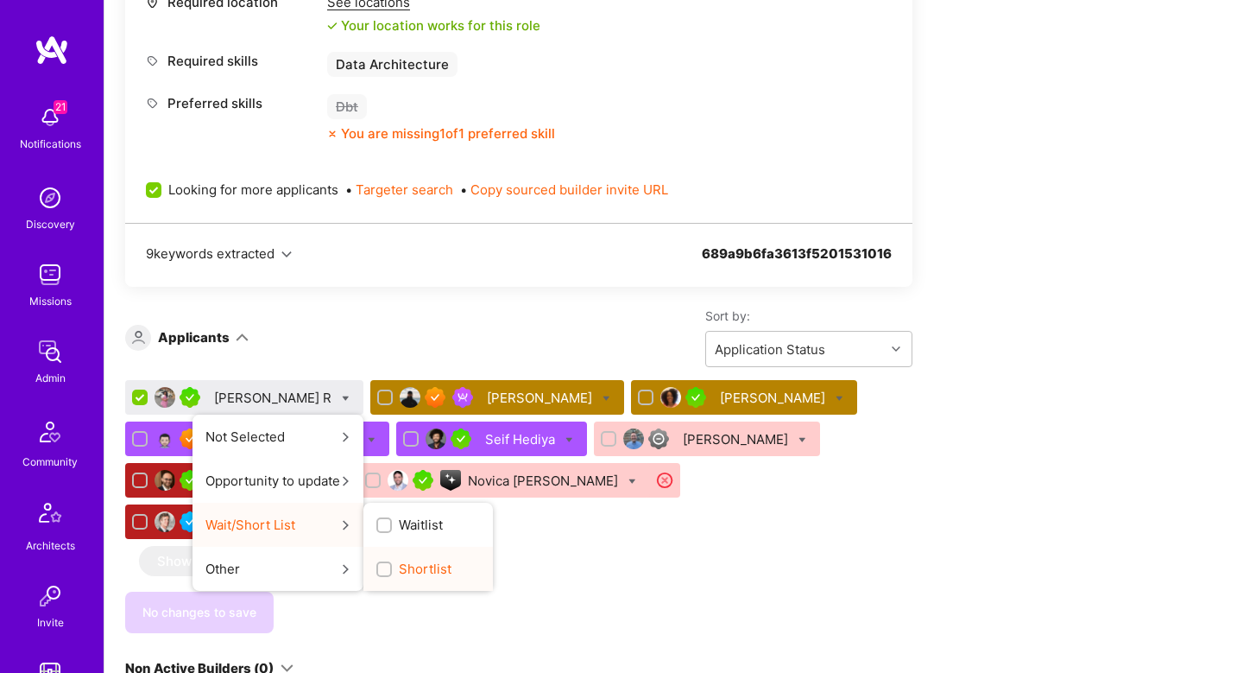
click at [399, 572] on span "Shortlist" at bounding box center [425, 568] width 53 height 18
click at [380, 572] on input "Shortlist" at bounding box center [386, 570] width 12 height 12
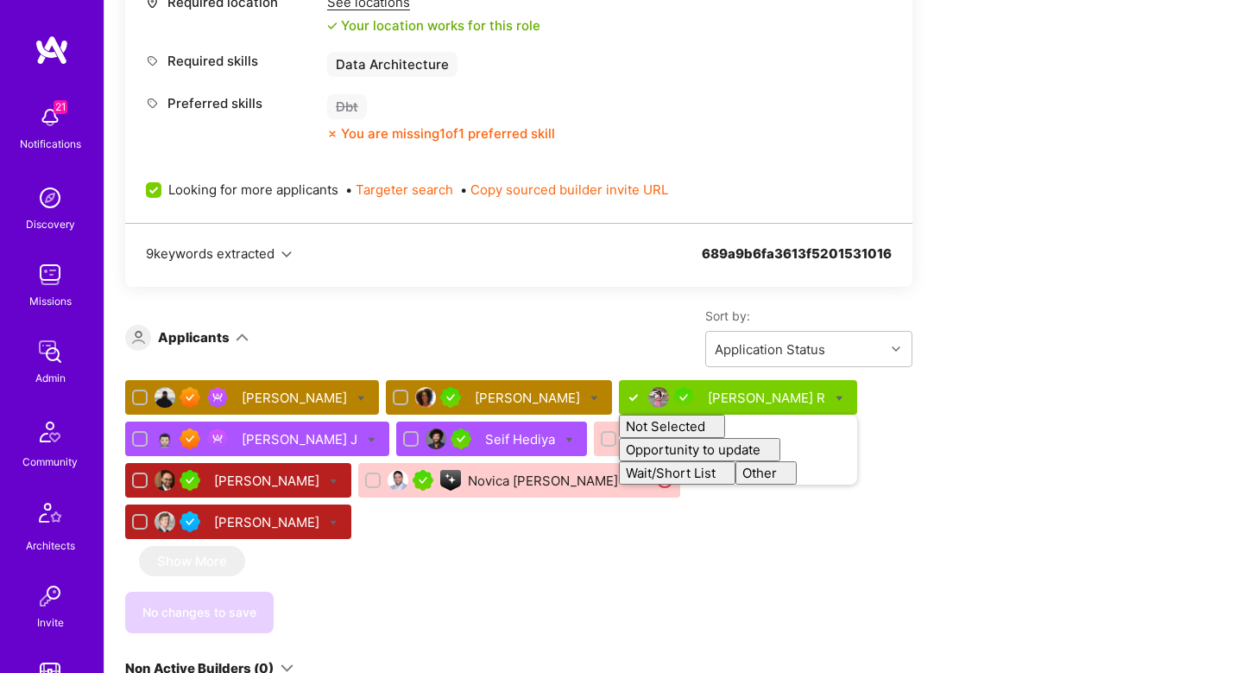
checkbox input "false"
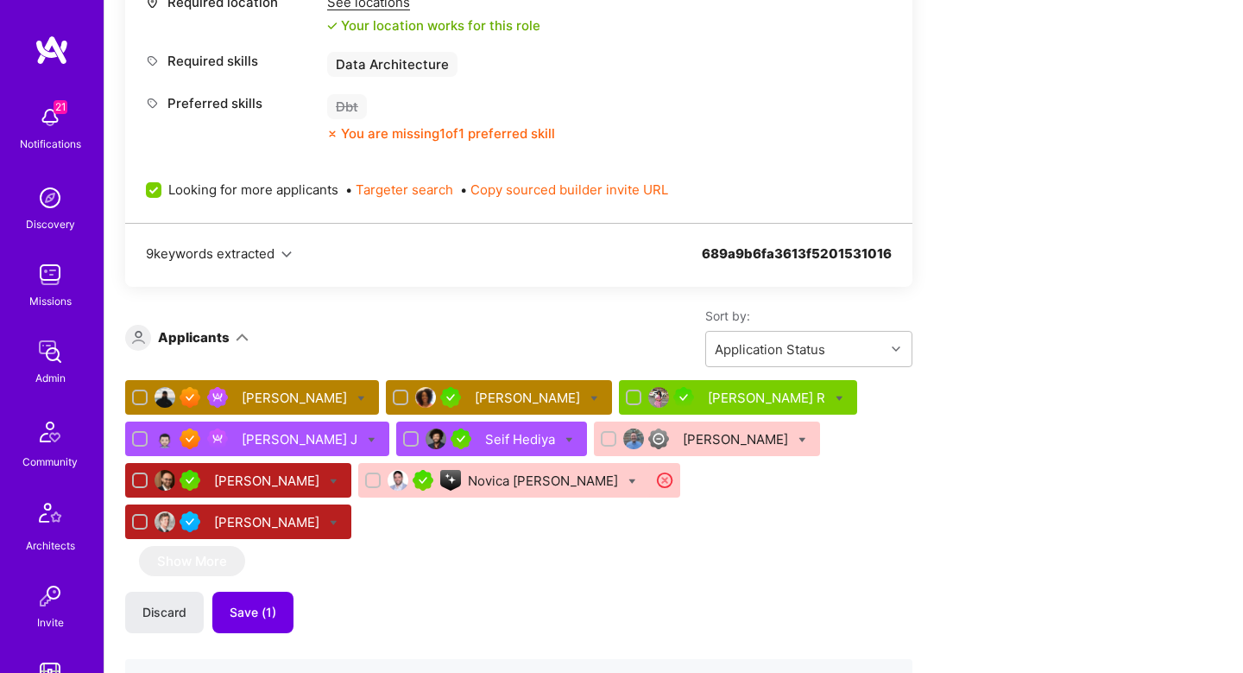
click at [402, 591] on div "Discard Save (1)" at bounding box center [518, 611] width 787 height 41
click at [236, 591] on button "Save (1)" at bounding box center [252, 611] width 81 height 41
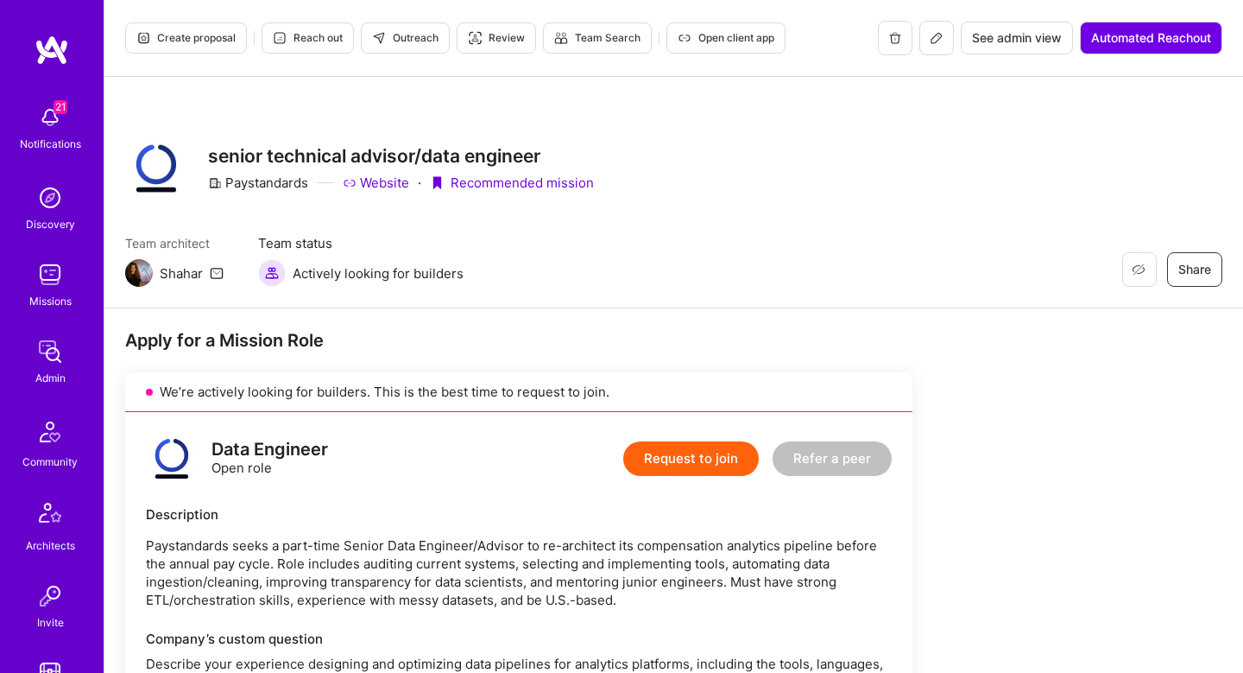
click at [200, 33] on span "Create proposal" at bounding box center [185, 38] width 99 height 16
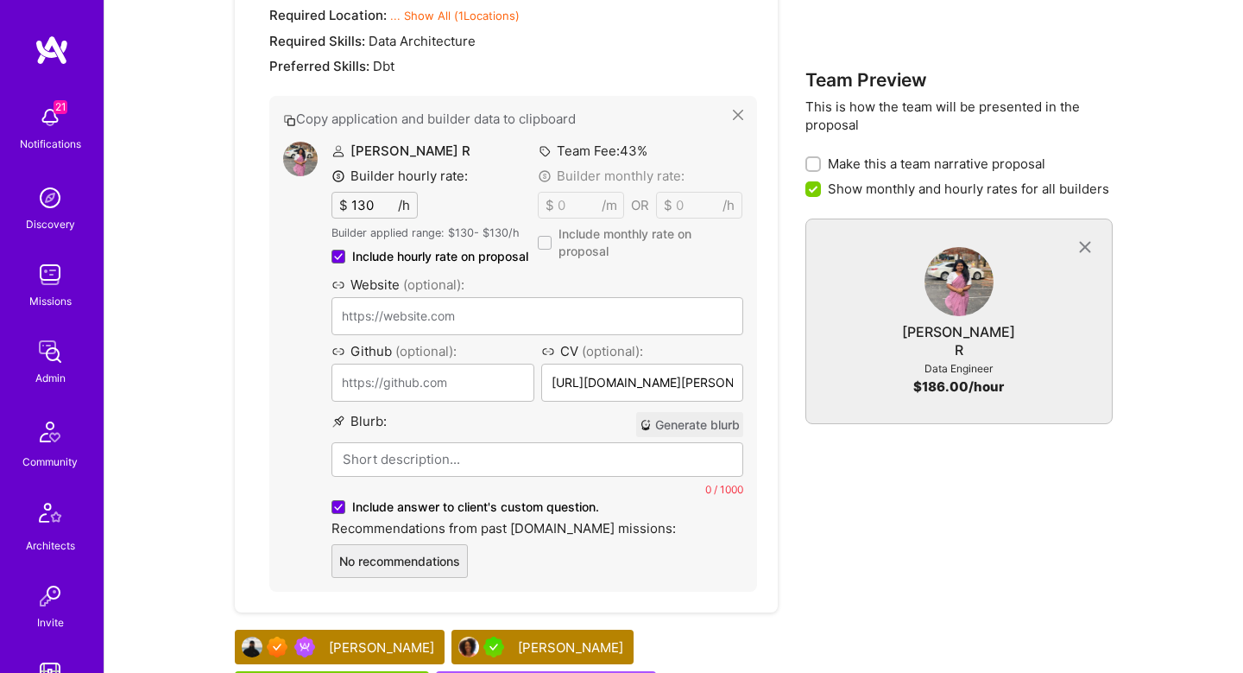
scroll to position [1320, 0]
click at [678, 426] on button "Generate blurb" at bounding box center [689, 423] width 107 height 25
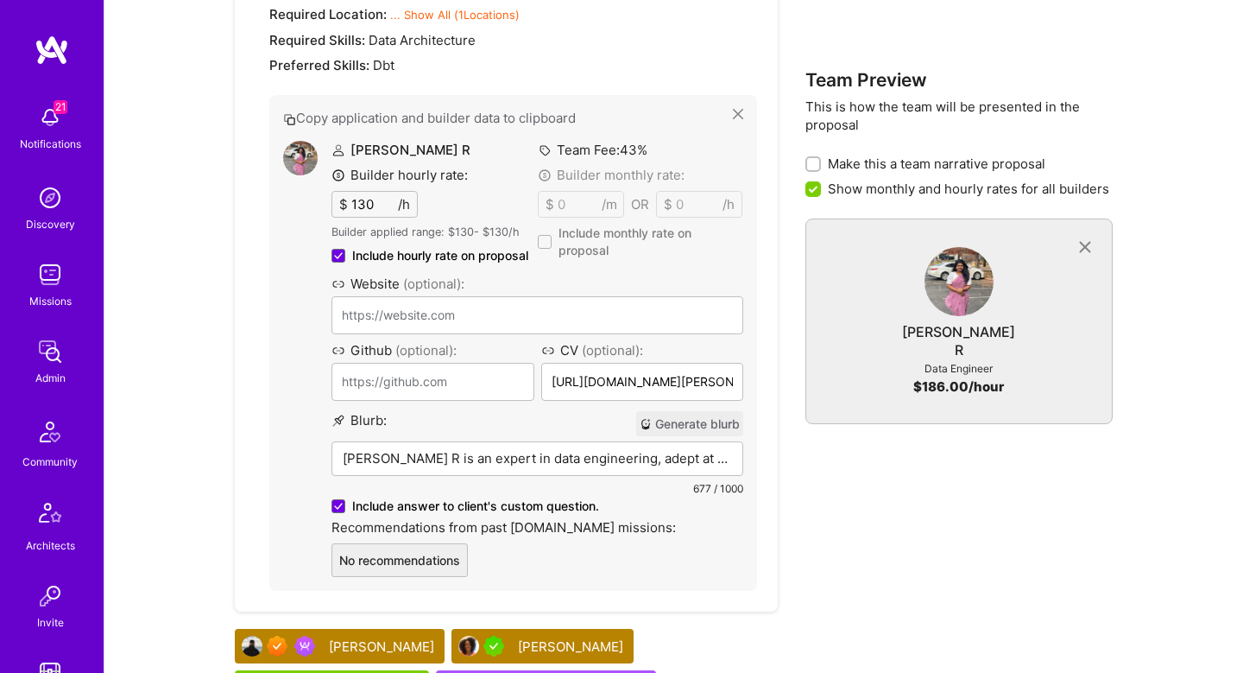
click at [637, 471] on div "Akshatha R is an expert in data engineering, adept at transforming raw, inconsi…" at bounding box center [537, 485] width 410 height 86
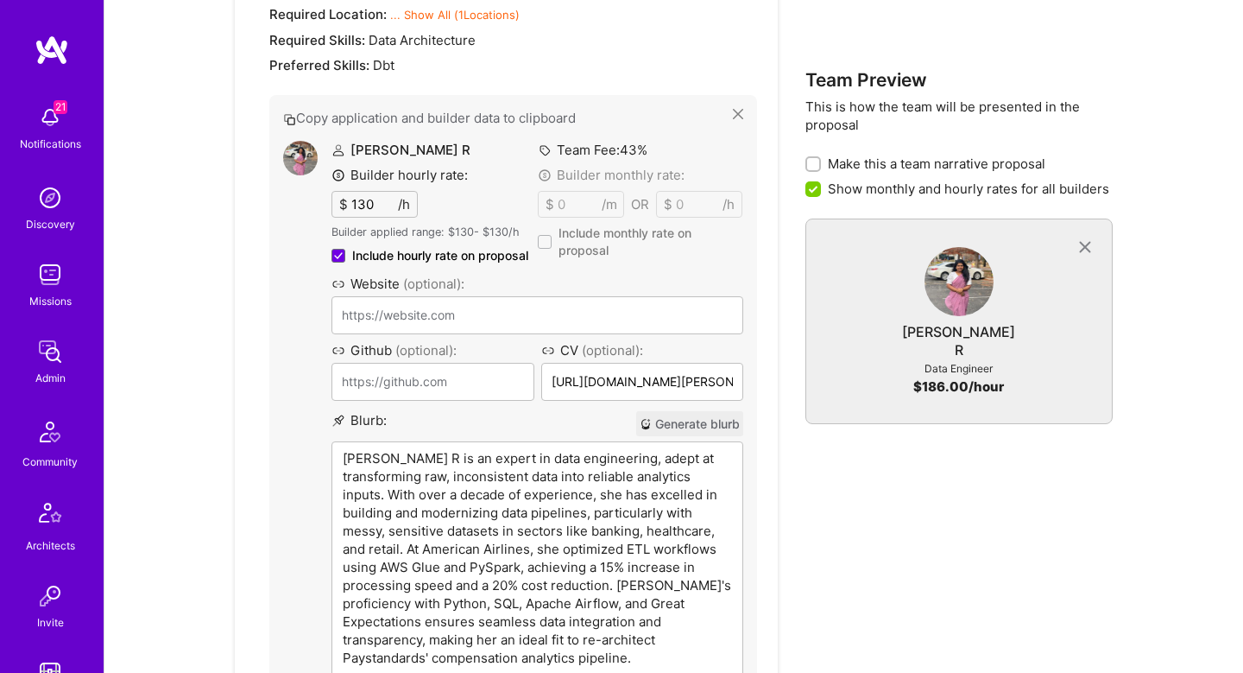
click at [402, 453] on p "Akshatha R is an expert in data engineering, adept at transforming raw, inconsi…" at bounding box center [537, 558] width 389 height 218
click at [409, 456] on p "Akshatha R is an expert in data engineering, adept at transforming raw, inconsi…" at bounding box center [537, 558] width 389 height 218
click at [553, 481] on p "Akshatha is an expert in data engineering, adept at transforming raw, inconsist…" at bounding box center [537, 558] width 389 height 218
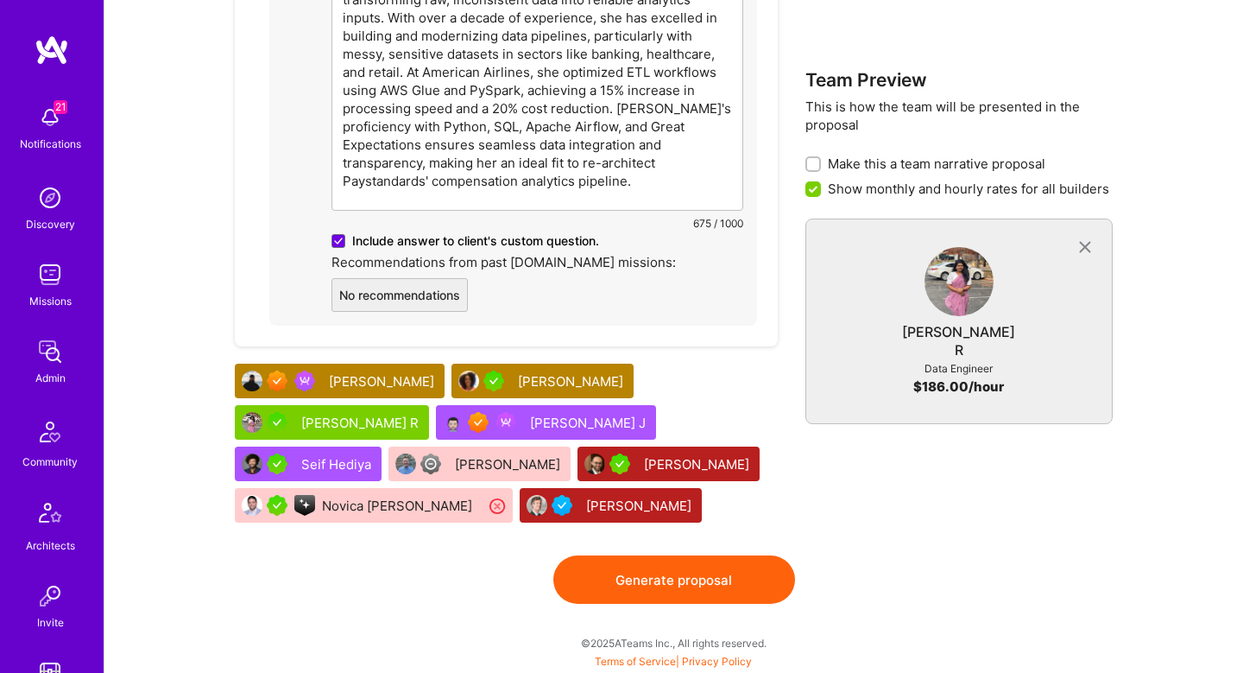
scroll to position [1585, 0]
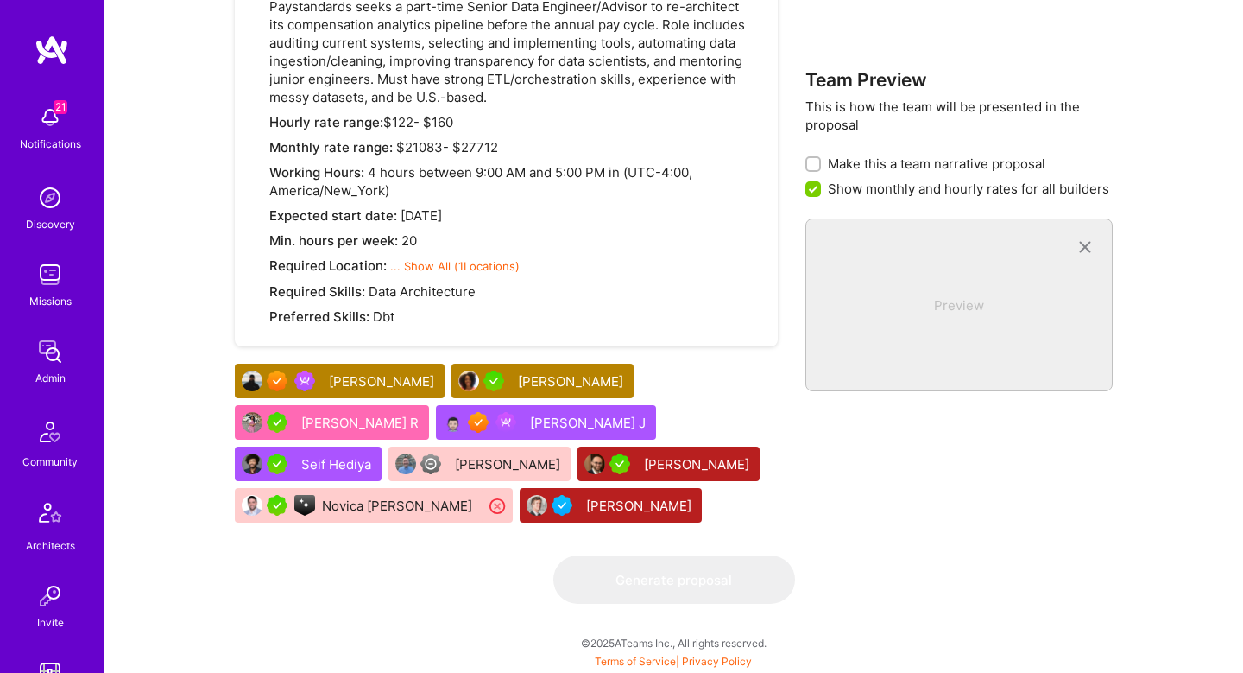
scroll to position [0, 0]
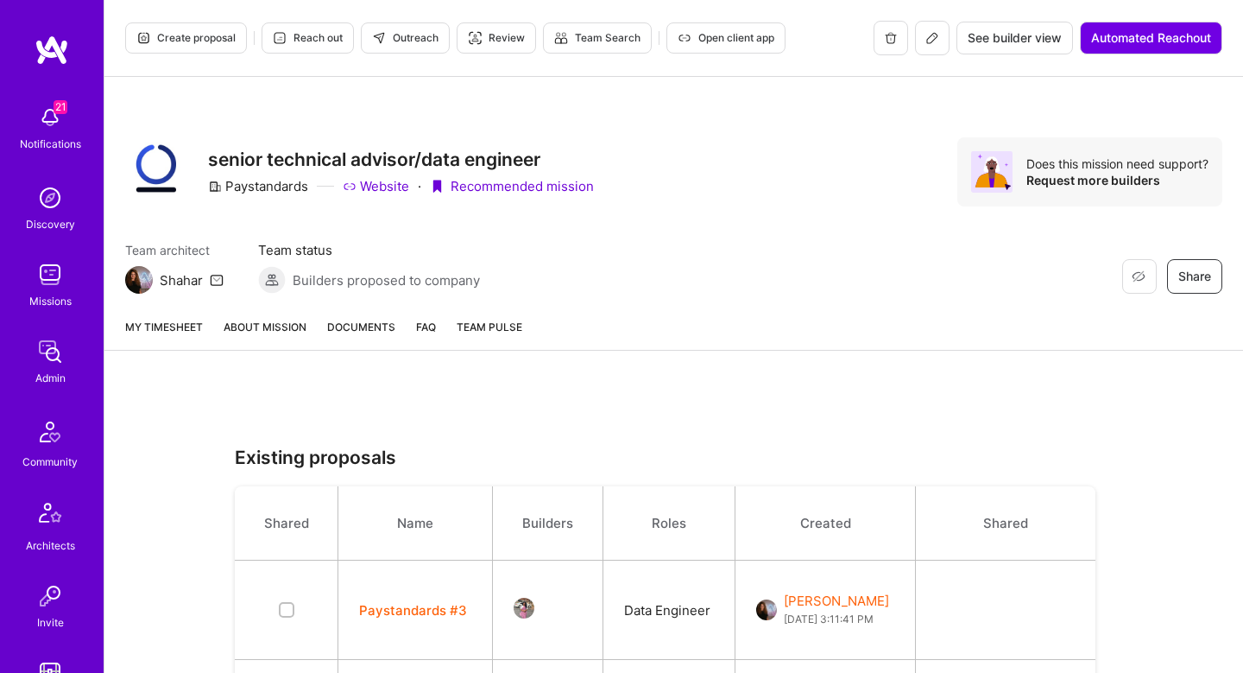
click at [287, 338] on link "About Mission" at bounding box center [265, 334] width 83 height 32
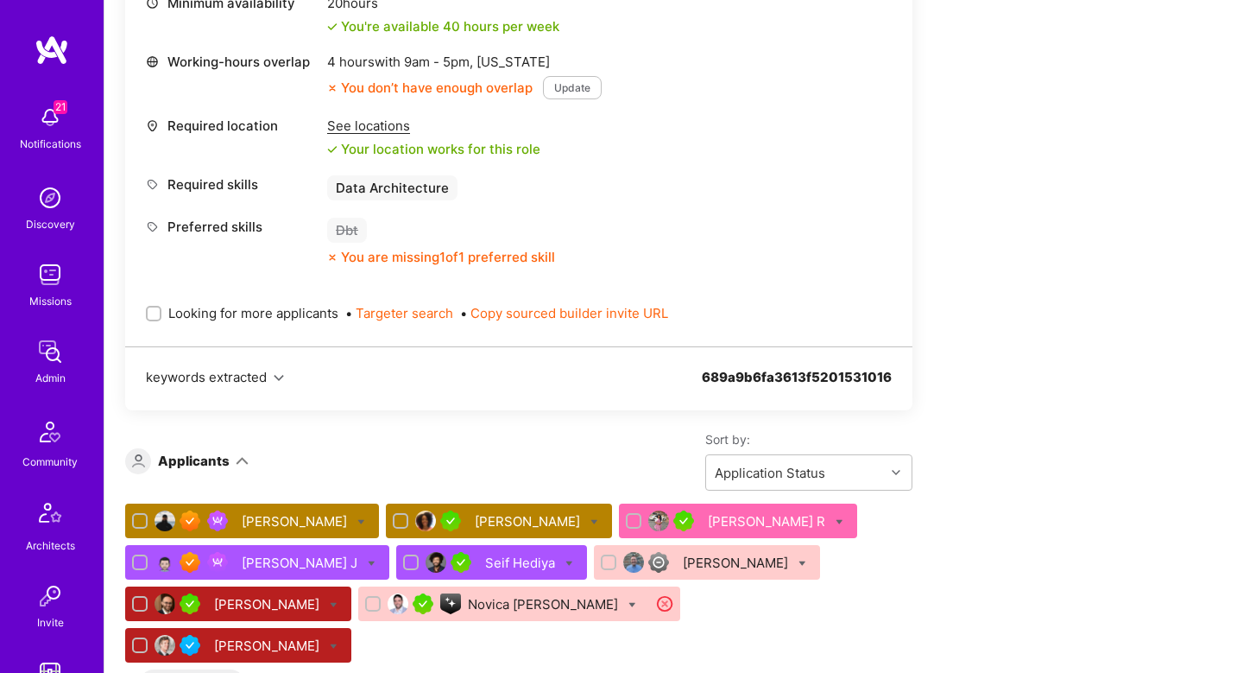
scroll to position [902, 0]
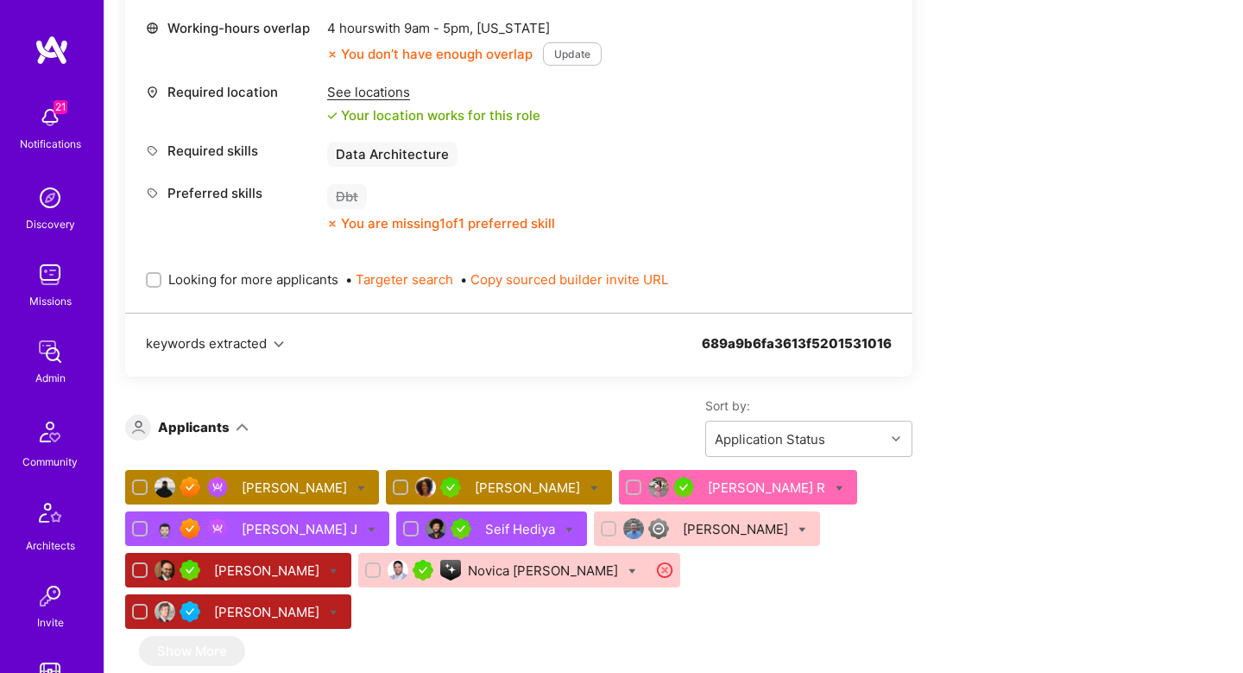
click at [150, 277] on input "Looking for more applicants" at bounding box center [155, 281] width 12 height 12
checkbox input "true"
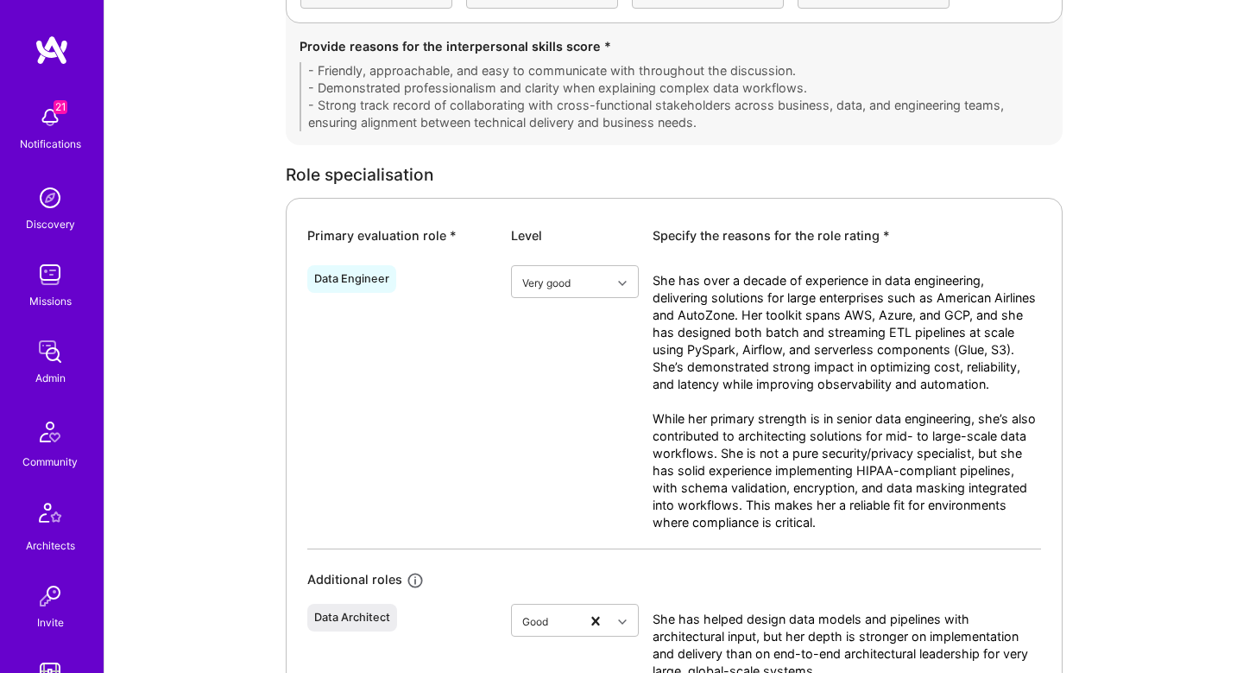
scroll to position [734, 0]
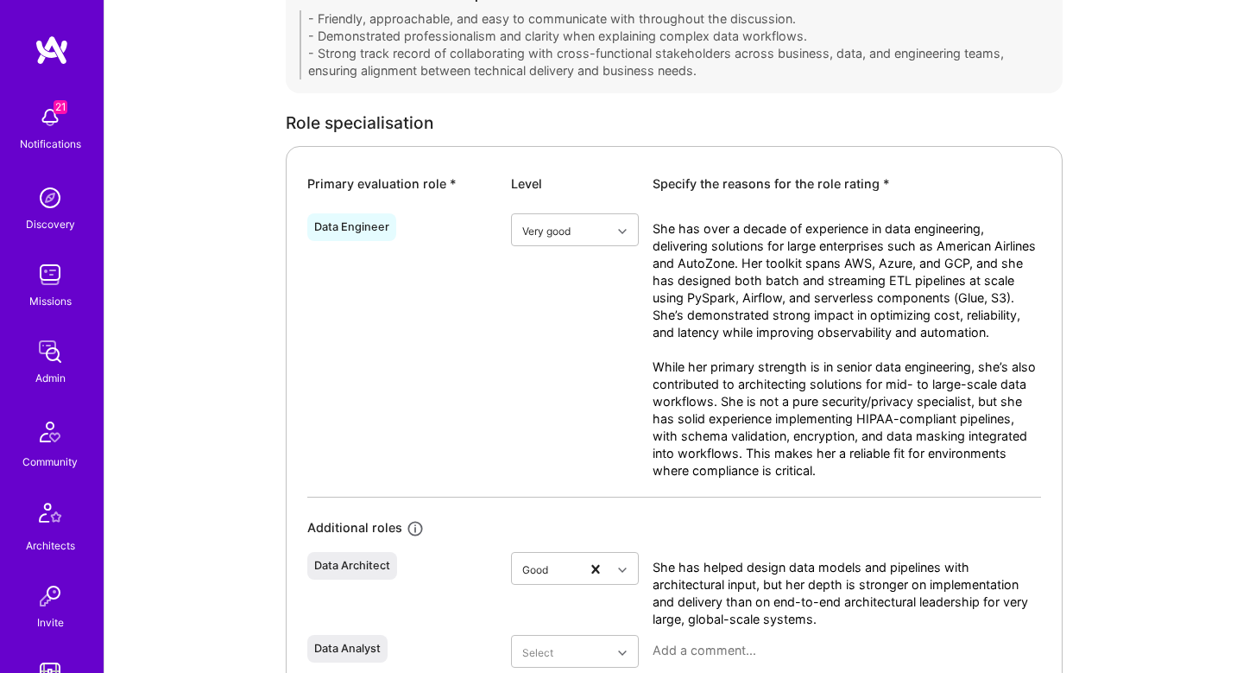
click at [716, 225] on textarea "She has over a decade of experience in data engineering, delivering solutions f…" at bounding box center [847, 358] width 389 height 276
click at [708, 237] on textarea "She has over a decade of experience in data engineering, delivering solutions f…" at bounding box center [847, 358] width 389 height 276
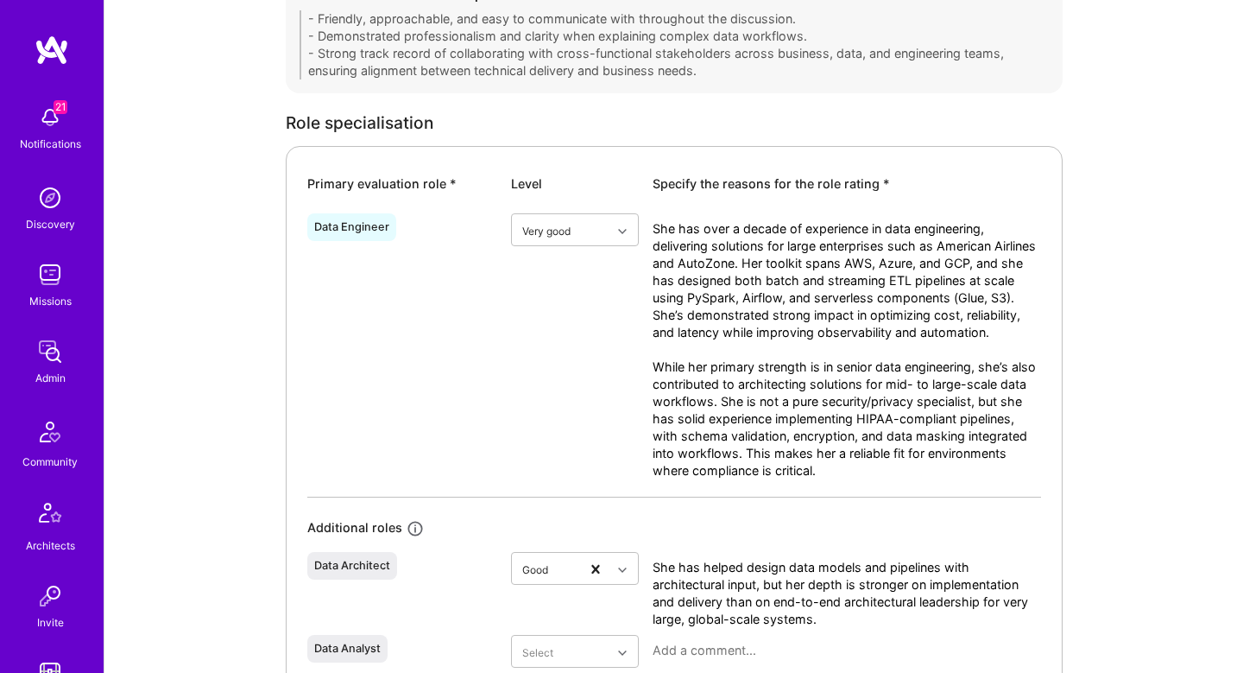
click at [931, 253] on textarea "She has over a decade of experience in data engineering, delivering solutions f…" at bounding box center [847, 358] width 389 height 276
drag, startPoint x: 733, startPoint y: 265, endPoint x: 943, endPoint y: 271, distance: 209.9
click at [943, 271] on textarea "She has over a decade of experience in data engineering, delivering solutions f…" at bounding box center [847, 358] width 389 height 276
click at [687, 270] on textarea "She has over a decade of experience in data engineering, delivering solutions f…" at bounding box center [847, 358] width 389 height 276
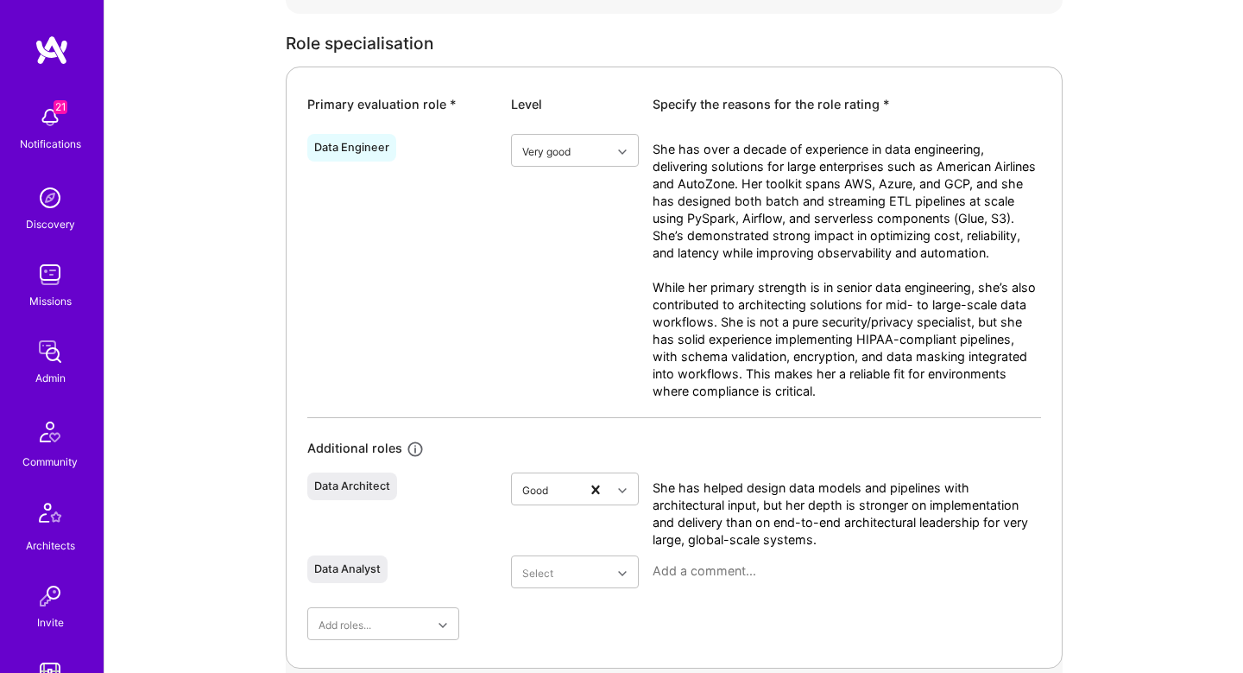
scroll to position [823, 0]
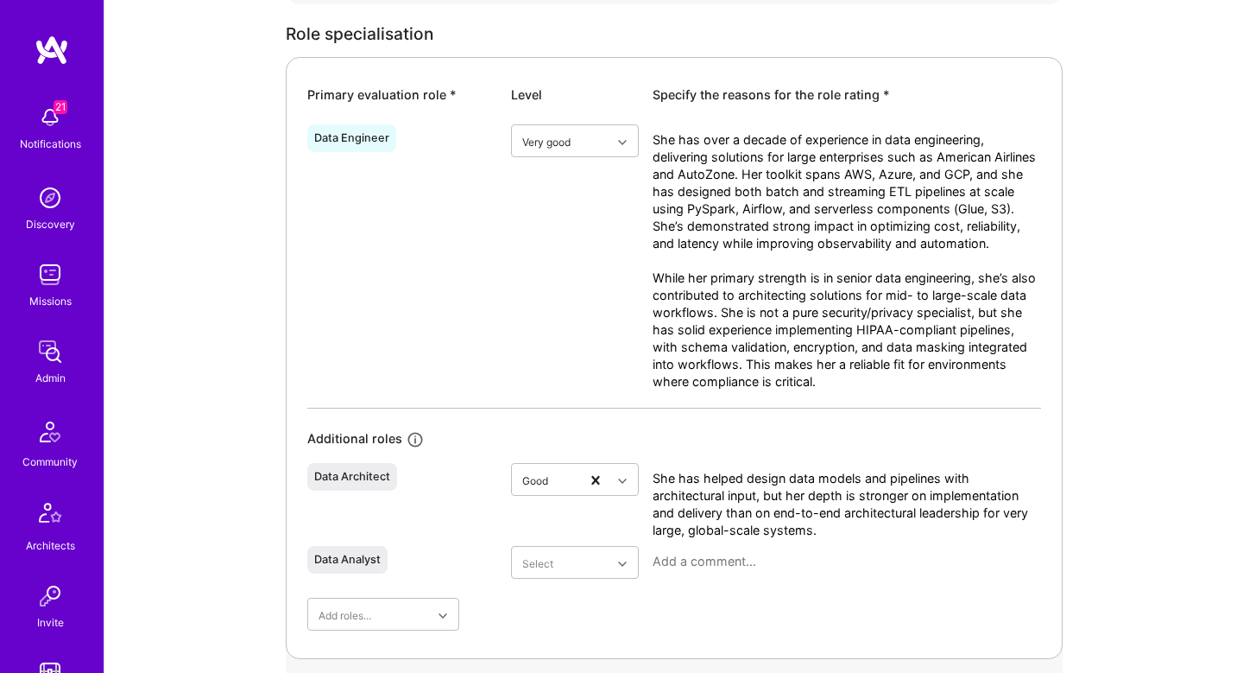
click at [938, 255] on textarea "She has over a decade of experience in data engineering, delivering solutions f…" at bounding box center [847, 269] width 389 height 276
click at [958, 316] on textarea "She has over a decade of experience in data engineering, delivering solutions f…" at bounding box center [847, 269] width 389 height 276
click at [726, 328] on textarea "She has over a decade of experience in data engineering, delivering solutions f…" at bounding box center [847, 269] width 389 height 276
click at [926, 325] on textarea "She has over a decade of experience in data engineering, delivering solutions f…" at bounding box center [847, 269] width 389 height 276
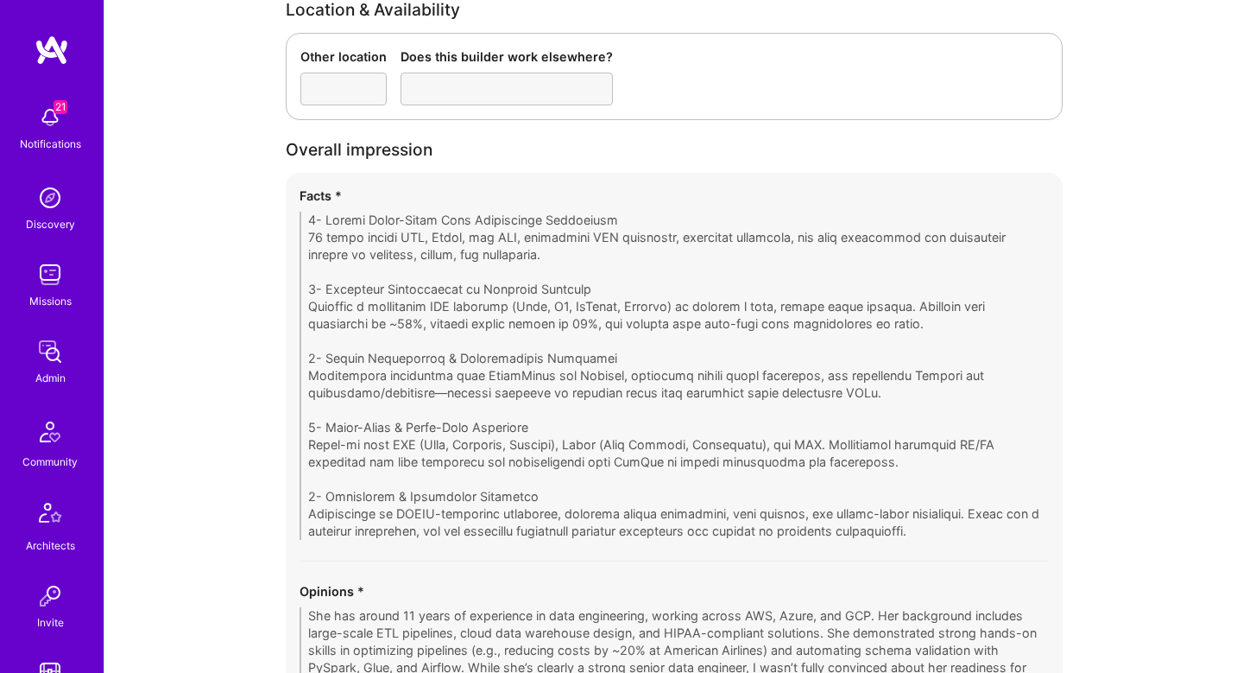
scroll to position [3340, 0]
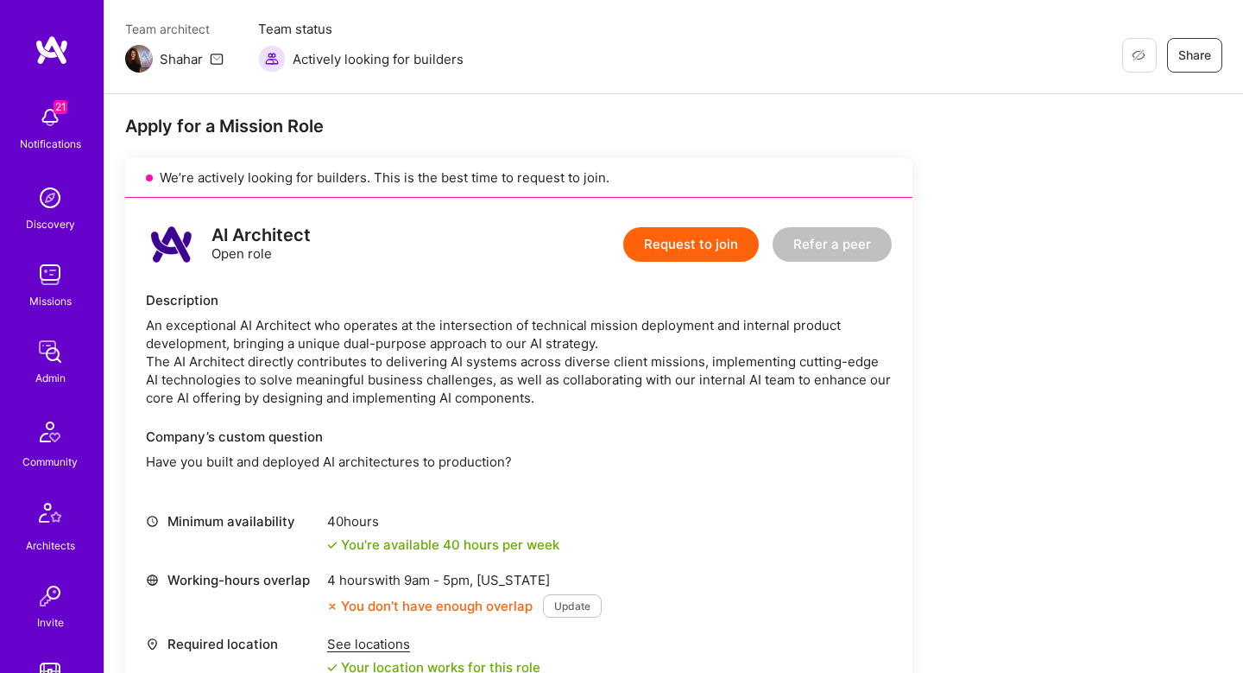
scroll to position [885, 0]
